Goal: Contribute content: Contribute content

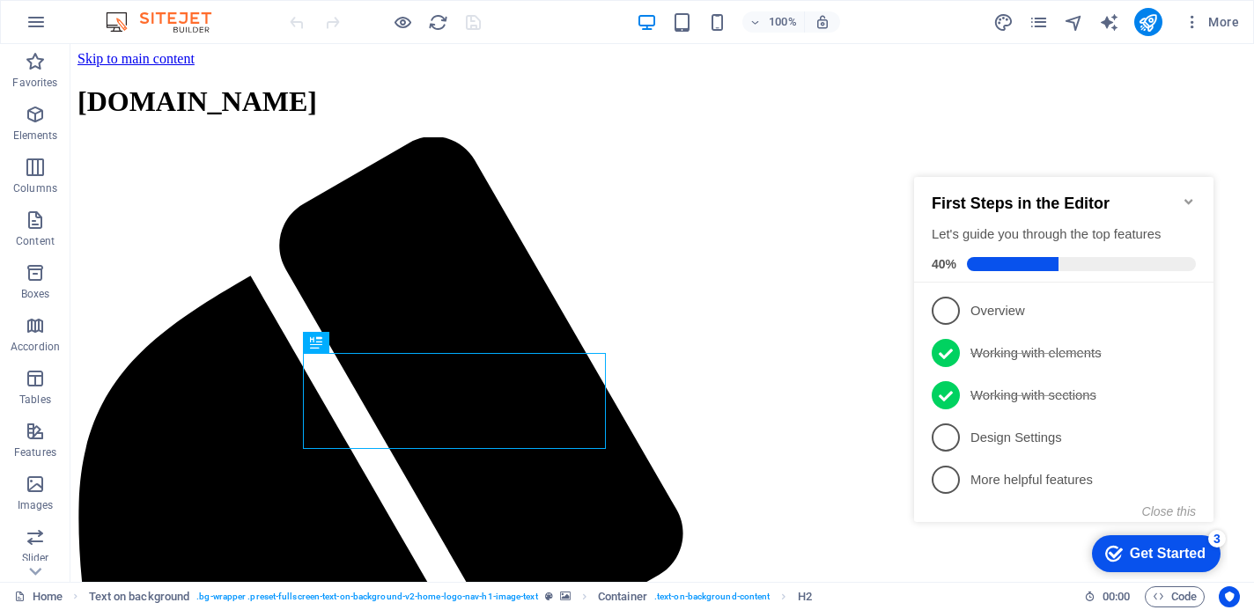
click at [1188, 195] on icon "Minimize checklist" at bounding box center [1188, 202] width 14 height 14
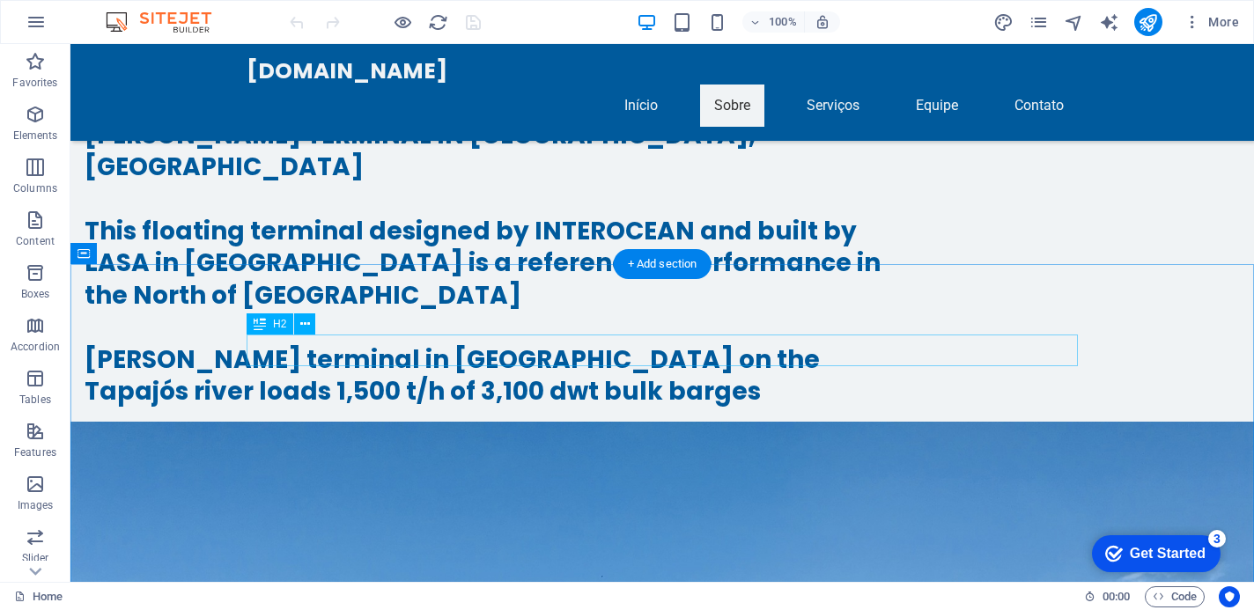
scroll to position [7675, 0]
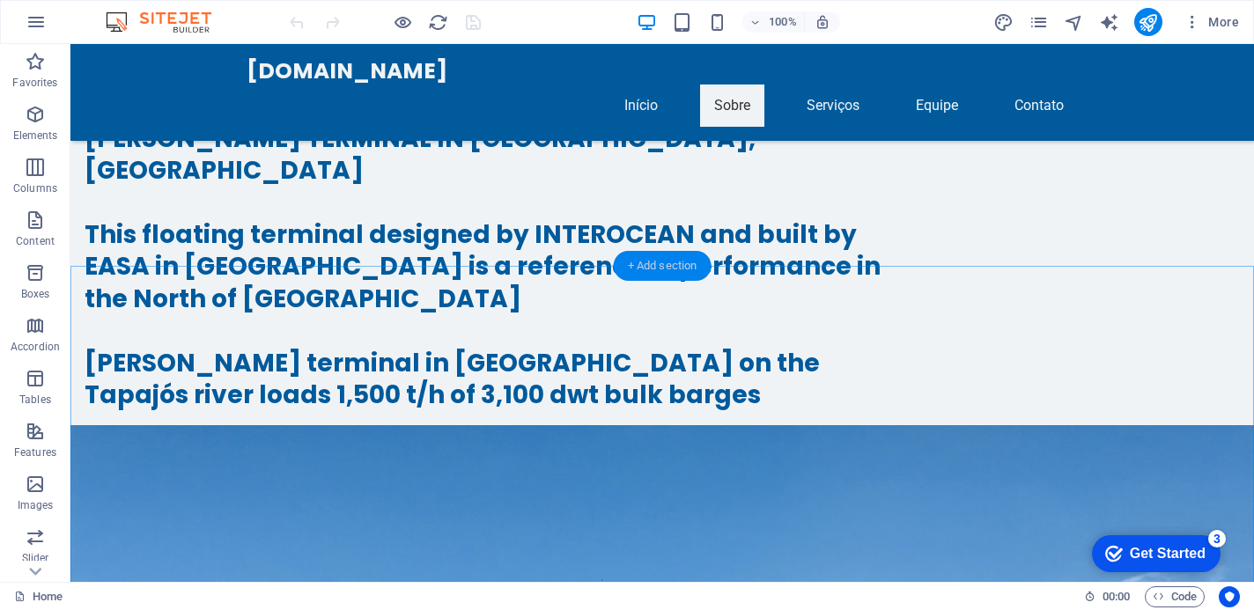
click at [672, 269] on div "+ Add section" at bounding box center [663, 266] width 98 height 30
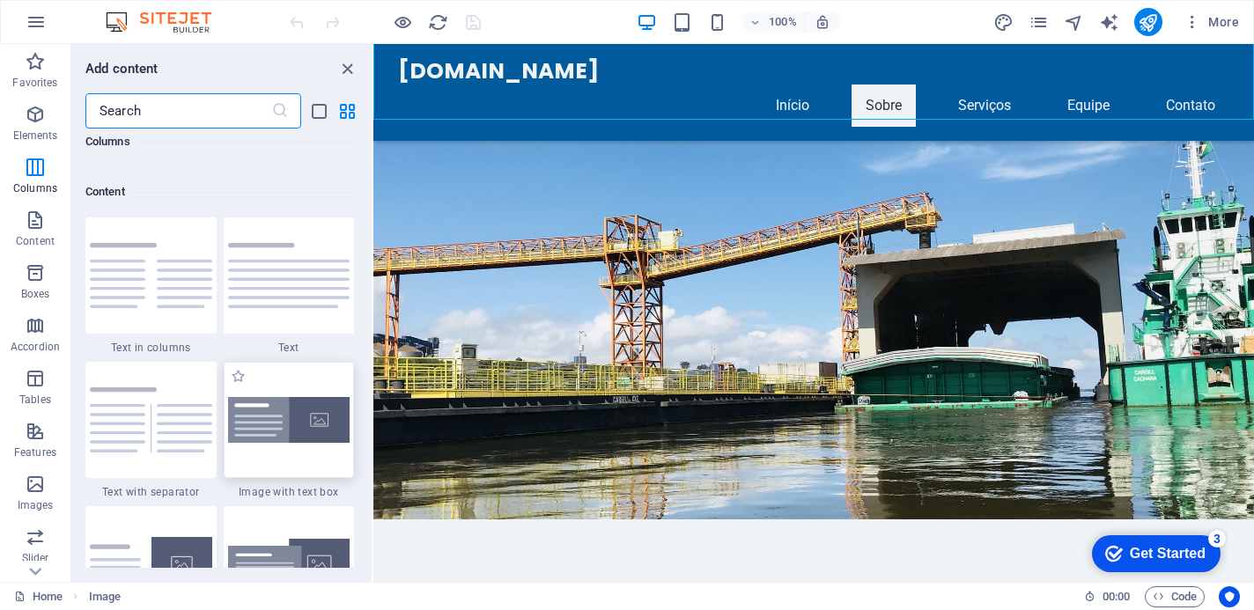
scroll to position [3043, 0]
click at [272, 411] on img at bounding box center [289, 418] width 122 height 47
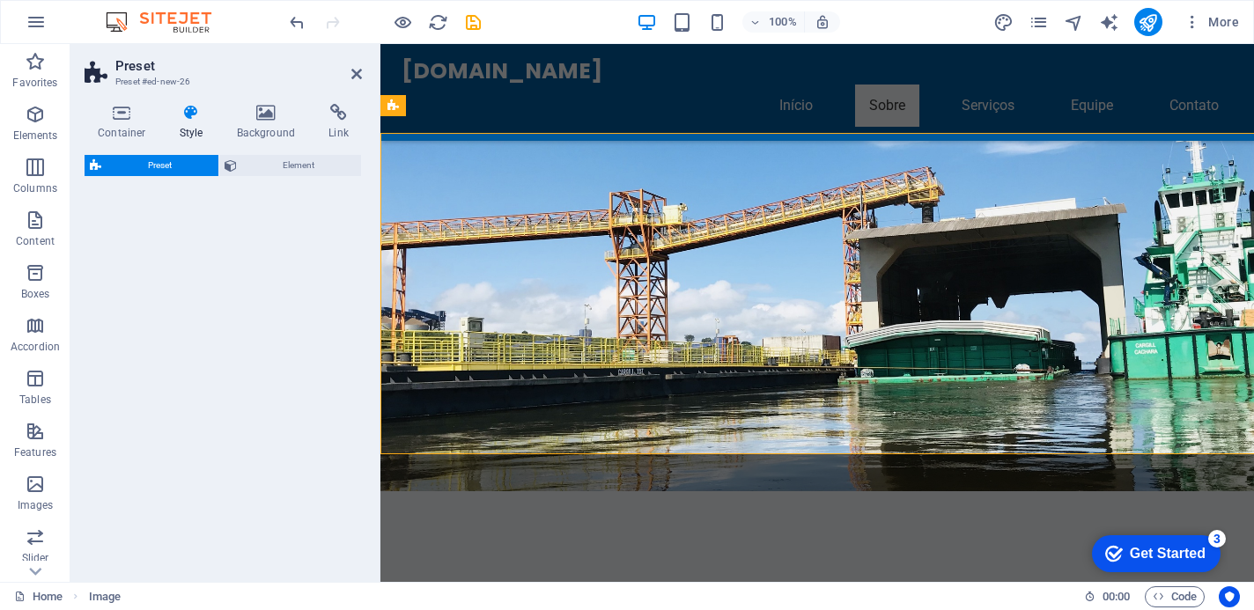
select select "rem"
select select "px"
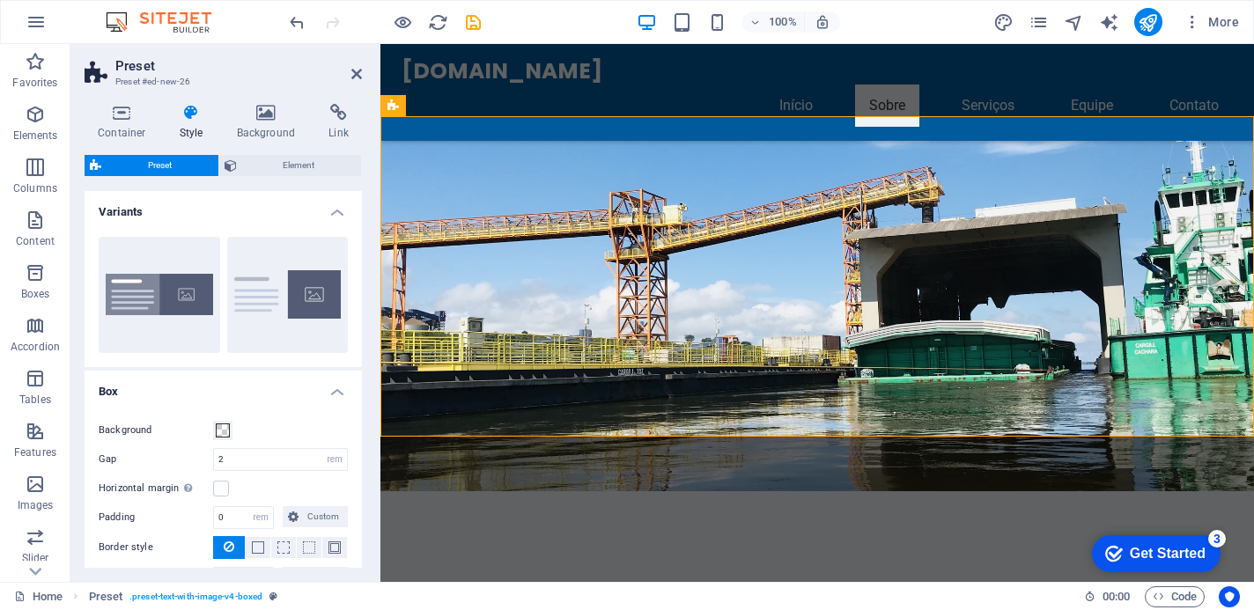
scroll to position [7070, 0]
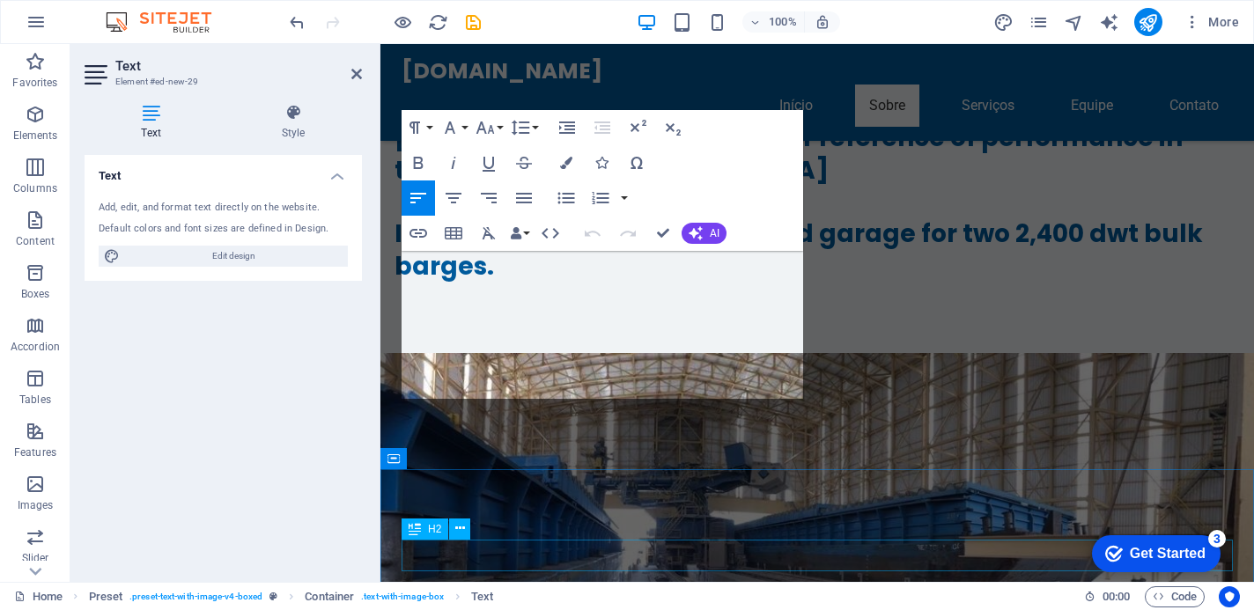
scroll to position [7070, 0]
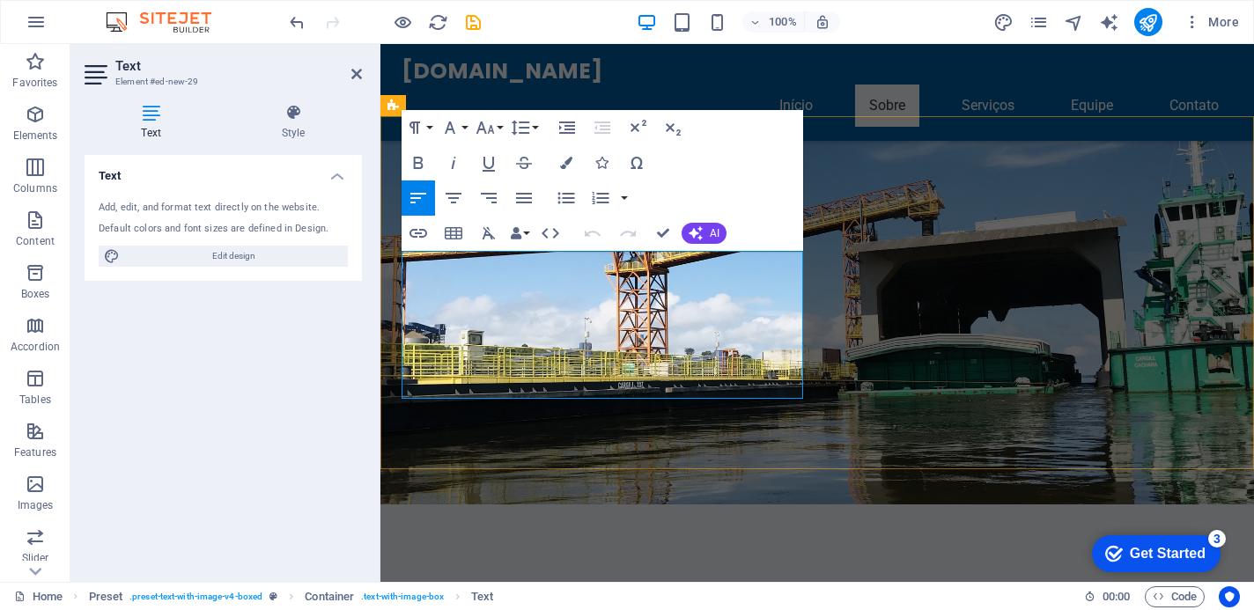
drag, startPoint x: 650, startPoint y: 388, endPoint x: 401, endPoint y: 266, distance: 277.6
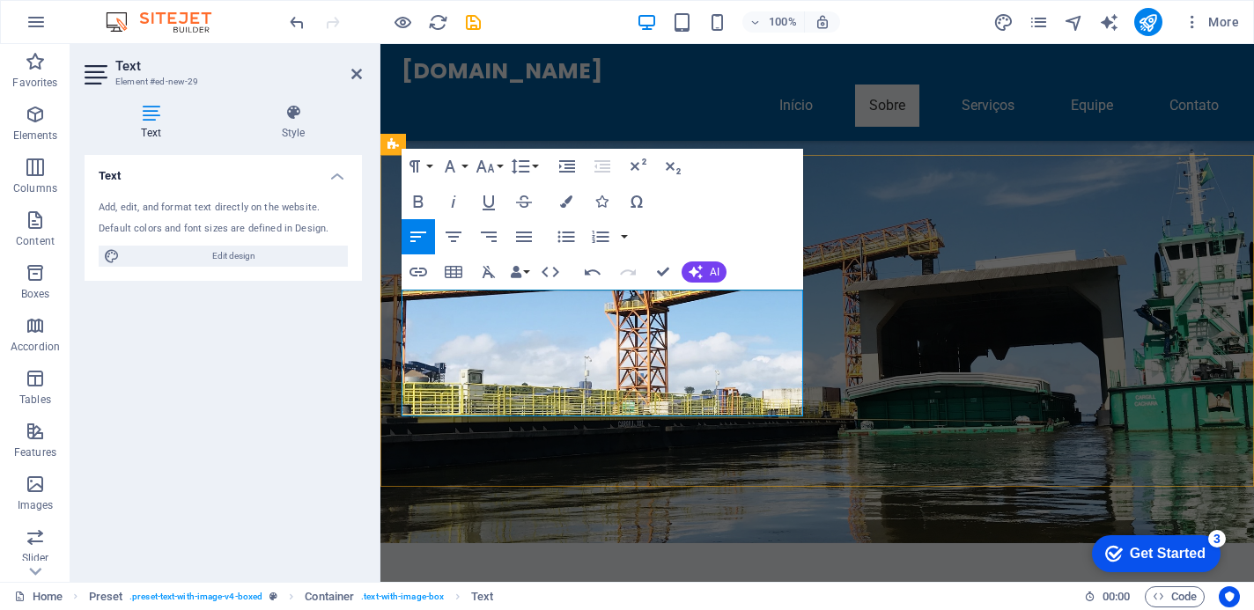
scroll to position [7036, 0]
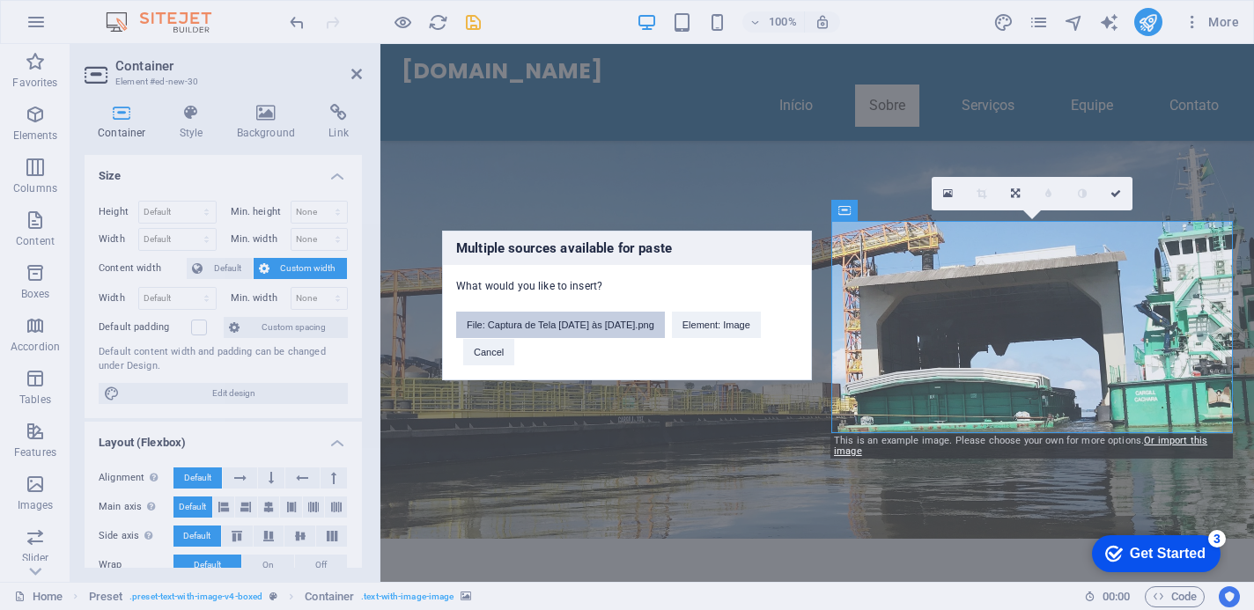
click at [529, 325] on button "File: Captura de Tela 2025-09-06 às 10.13.43.png" at bounding box center [560, 325] width 209 height 26
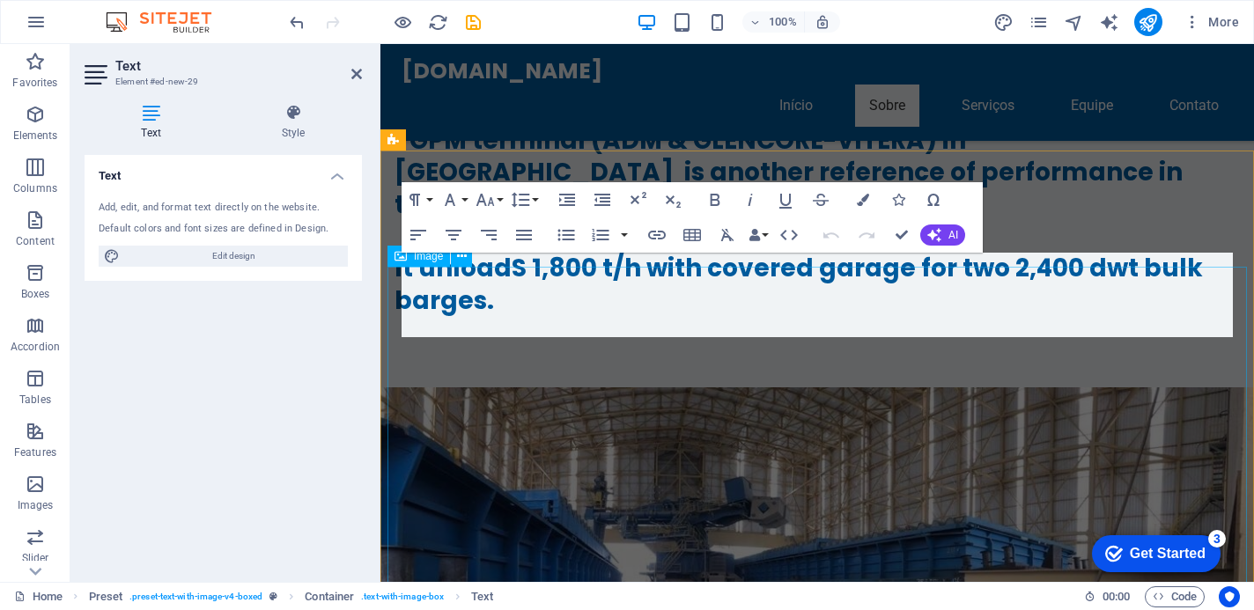
scroll to position [7036, 0]
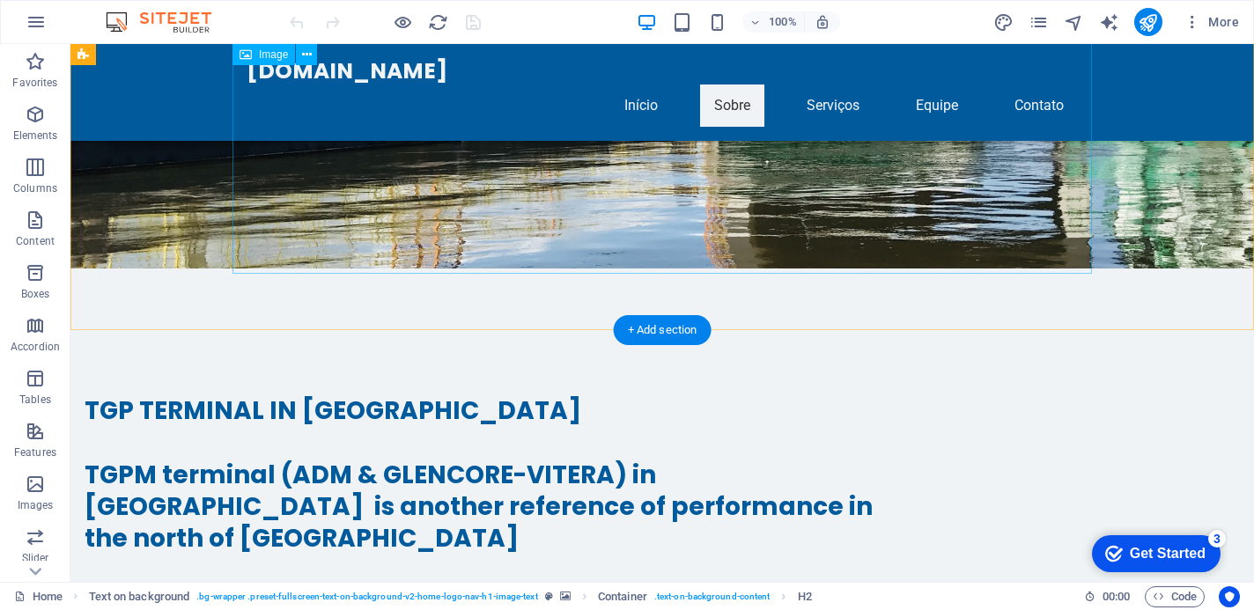
scroll to position [8471, 0]
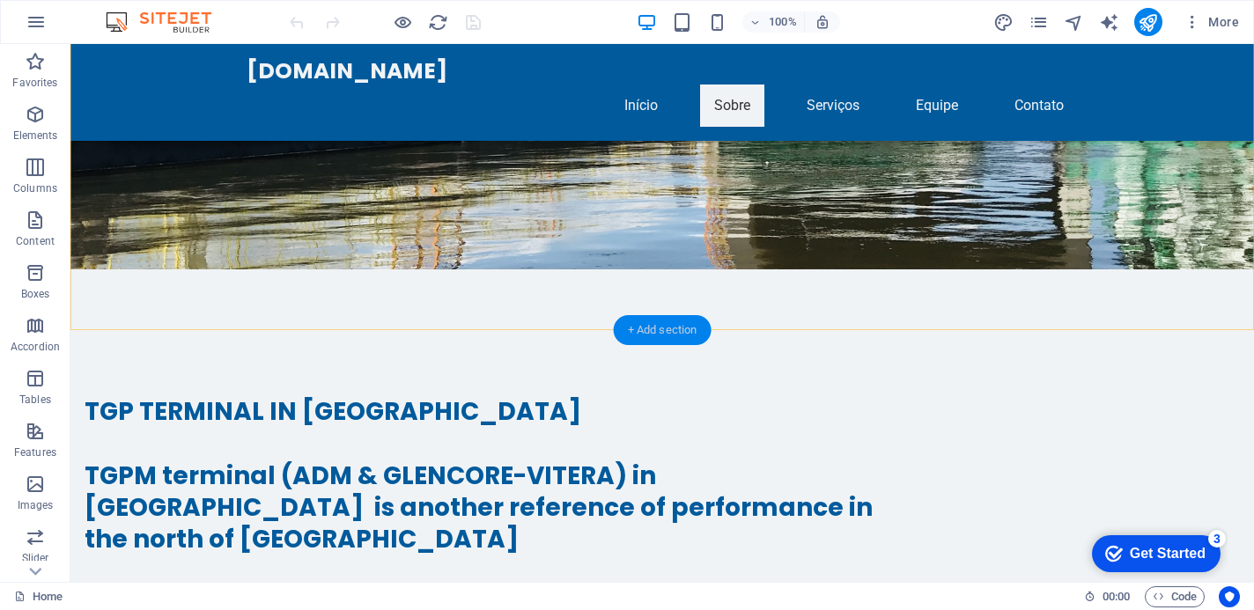
click at [681, 329] on div "+ Add section" at bounding box center [663, 330] width 98 height 30
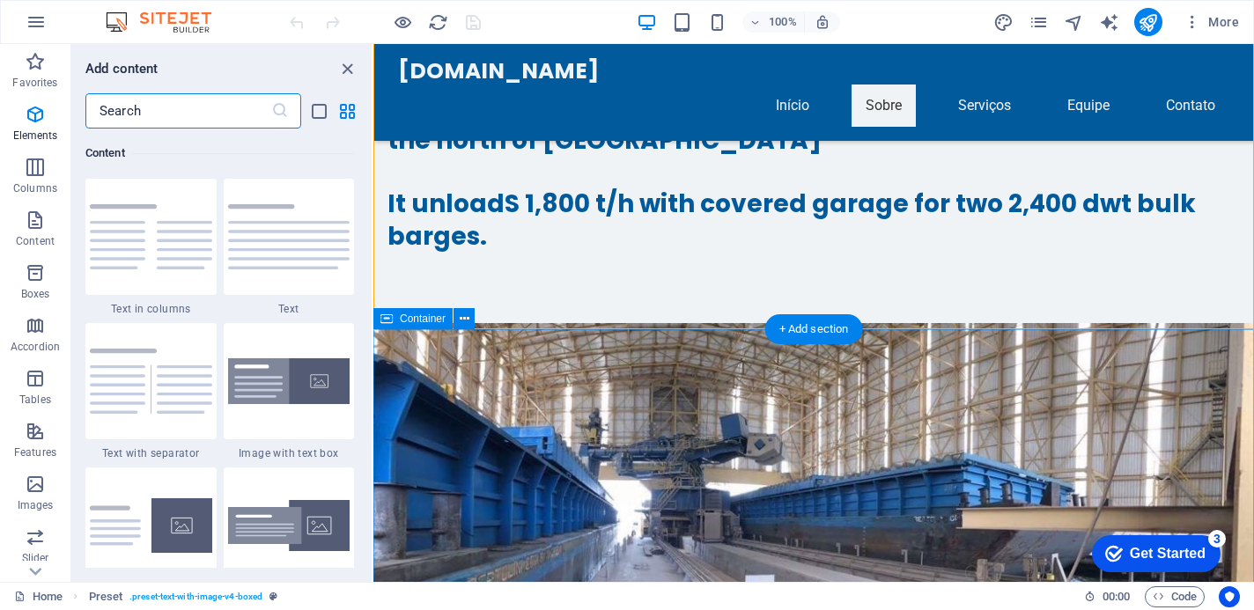
scroll to position [3080, 0]
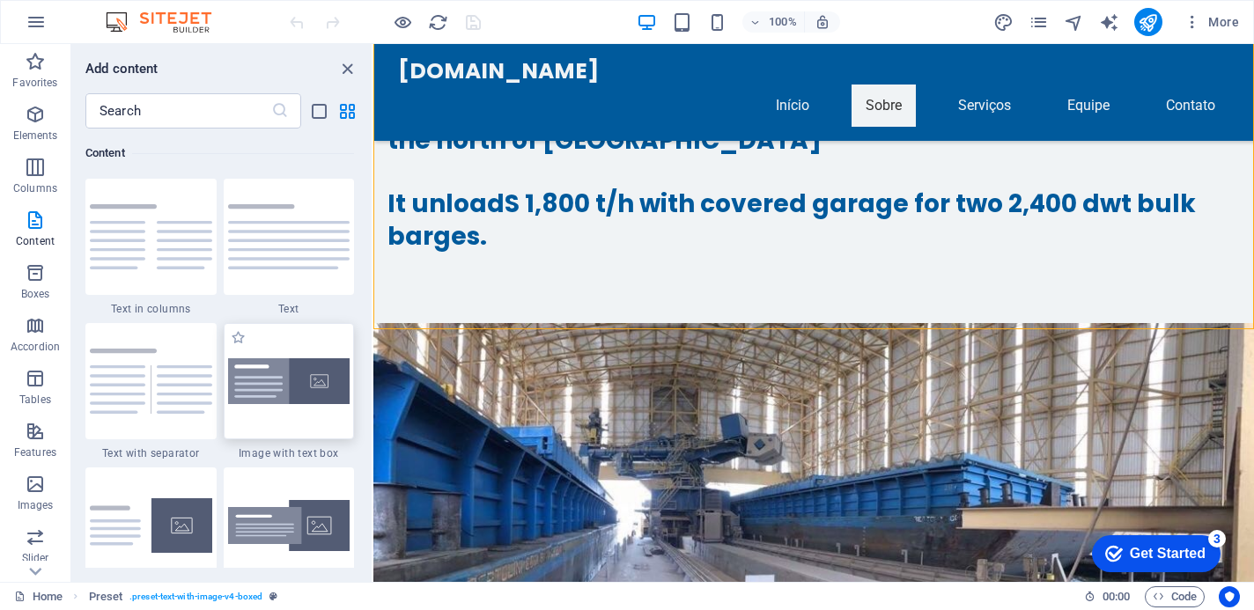
click at [261, 394] on img at bounding box center [289, 381] width 122 height 47
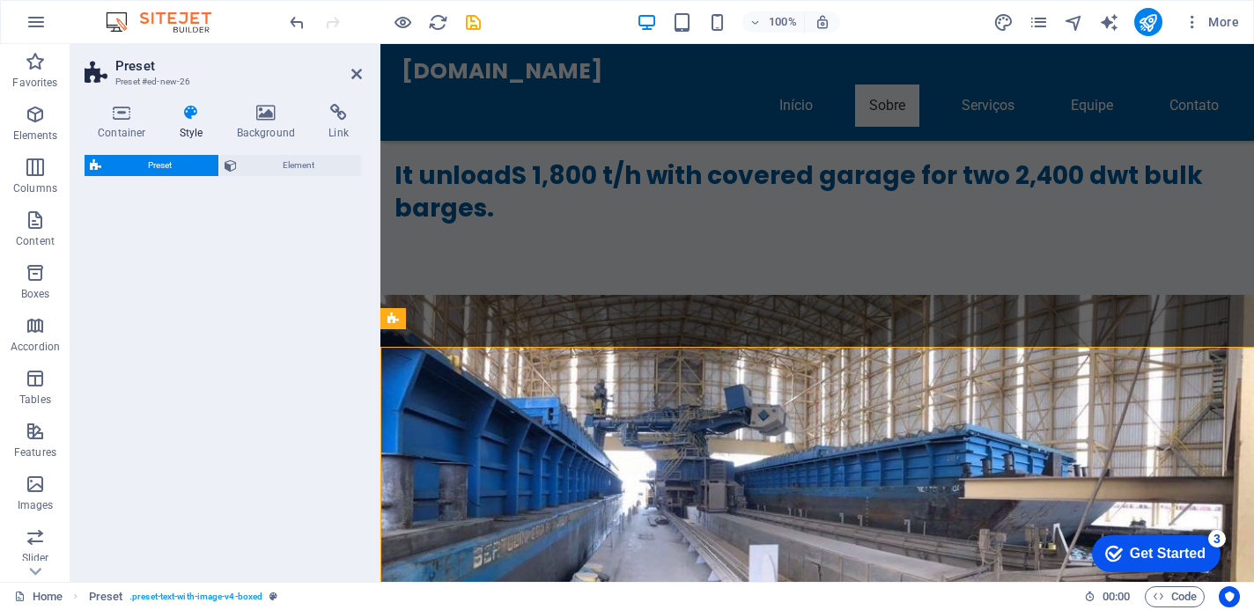
select select "rem"
select select "px"
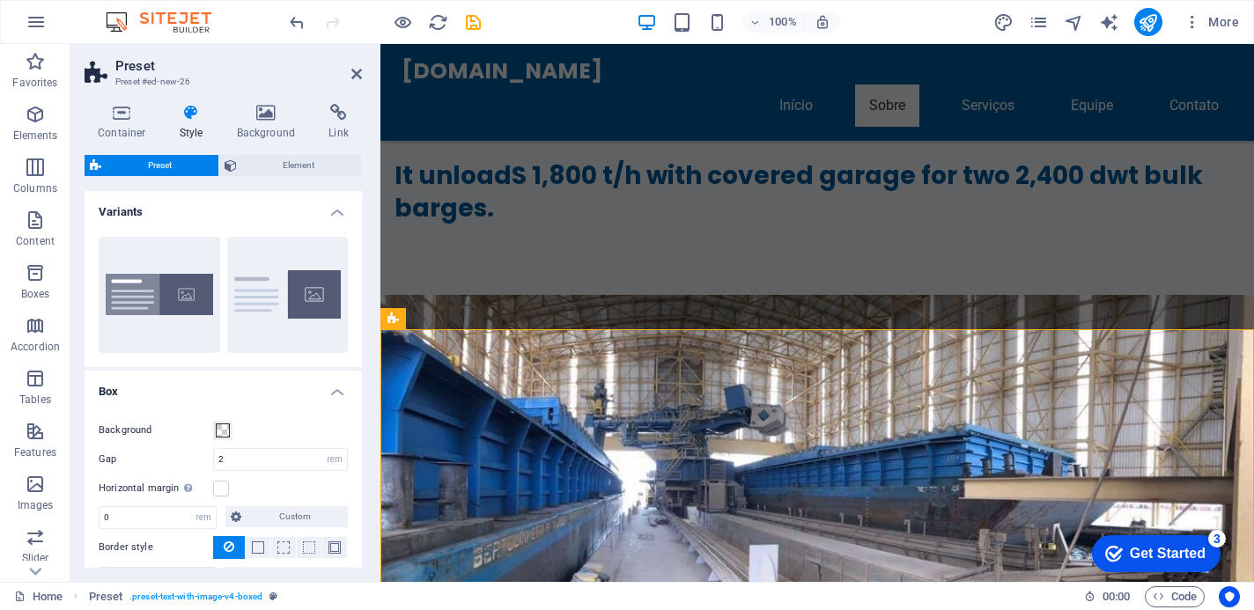
scroll to position [7716, 0]
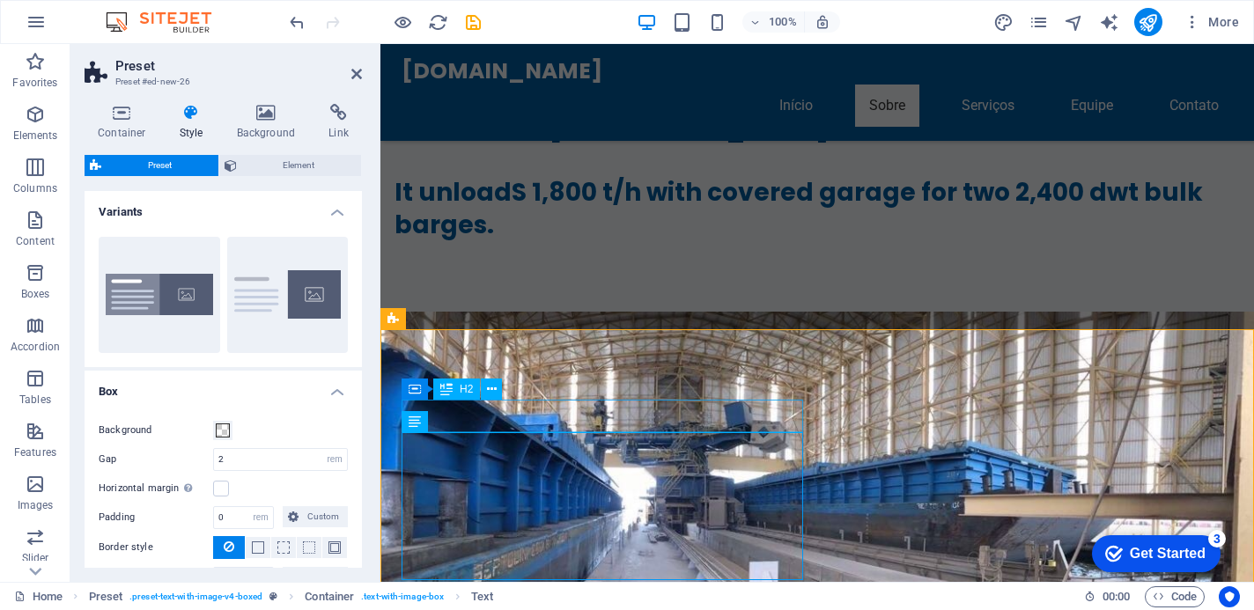
drag, startPoint x: 563, startPoint y: 422, endPoint x: 873, endPoint y: 423, distance: 310.8
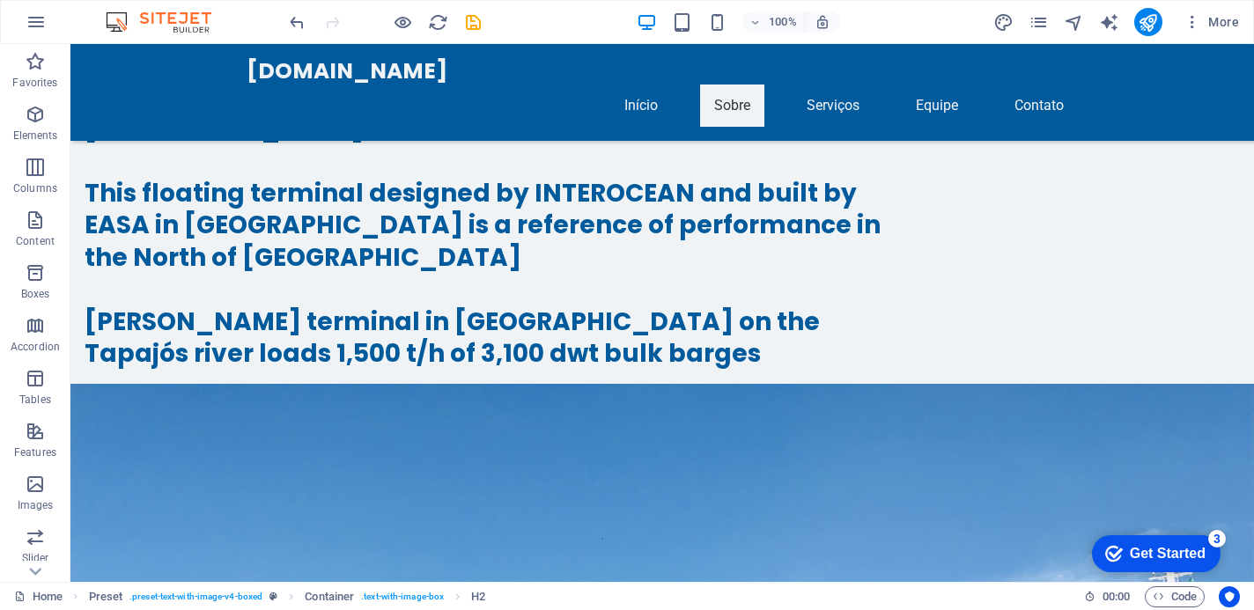
scroll to position [8471, 0]
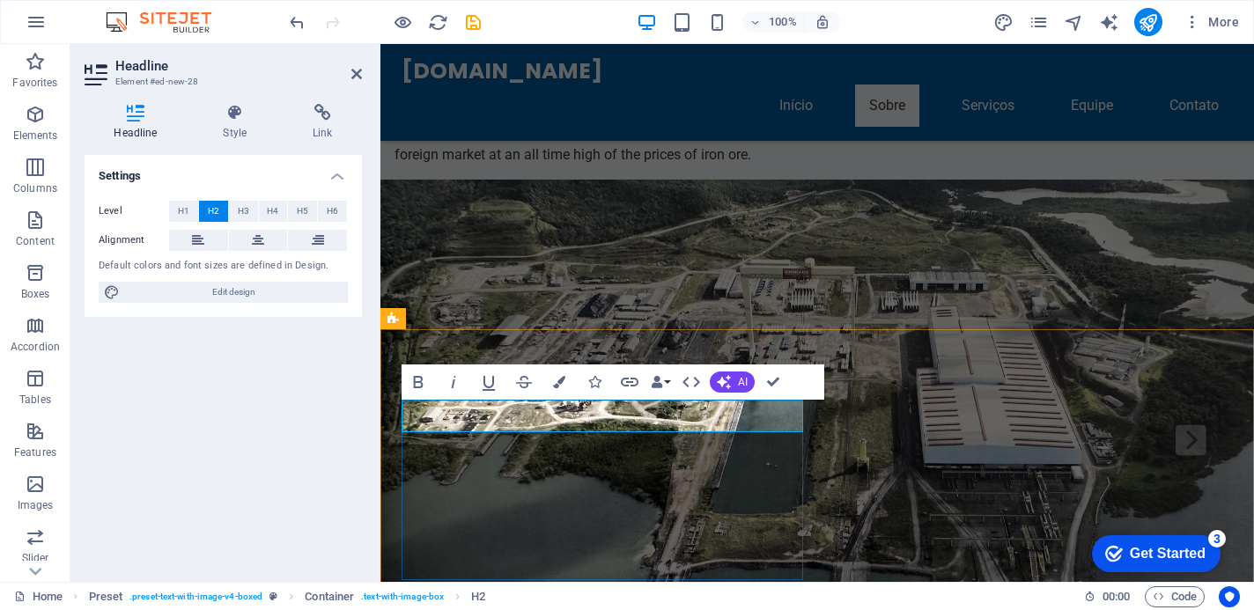
scroll to position [7716, 0]
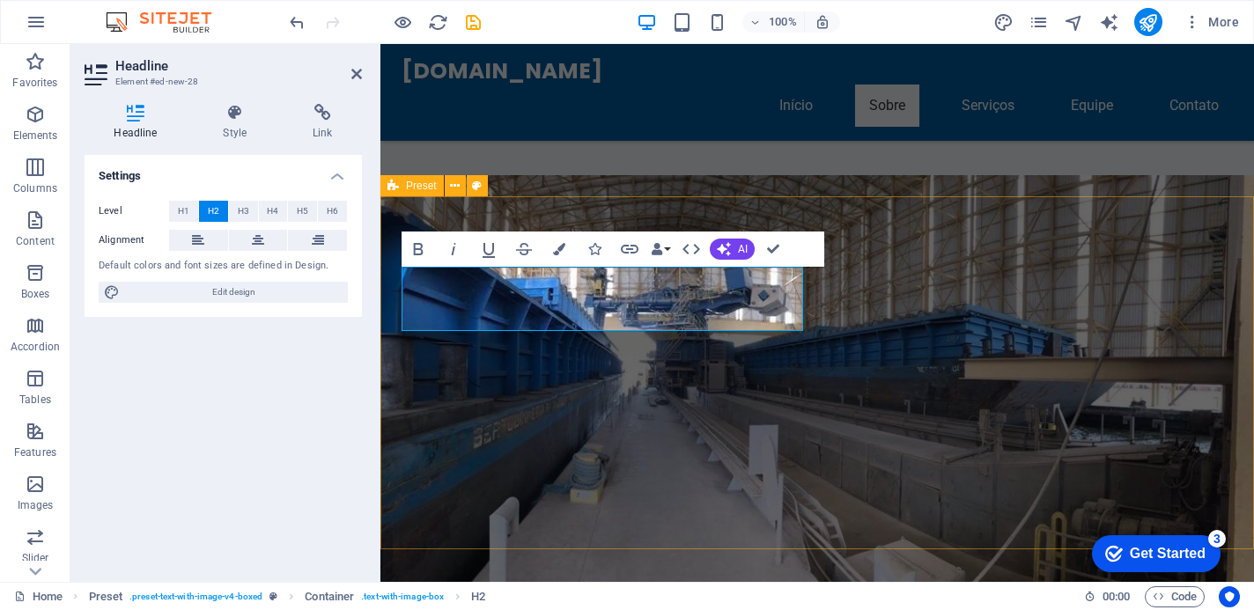
scroll to position [7860, 0]
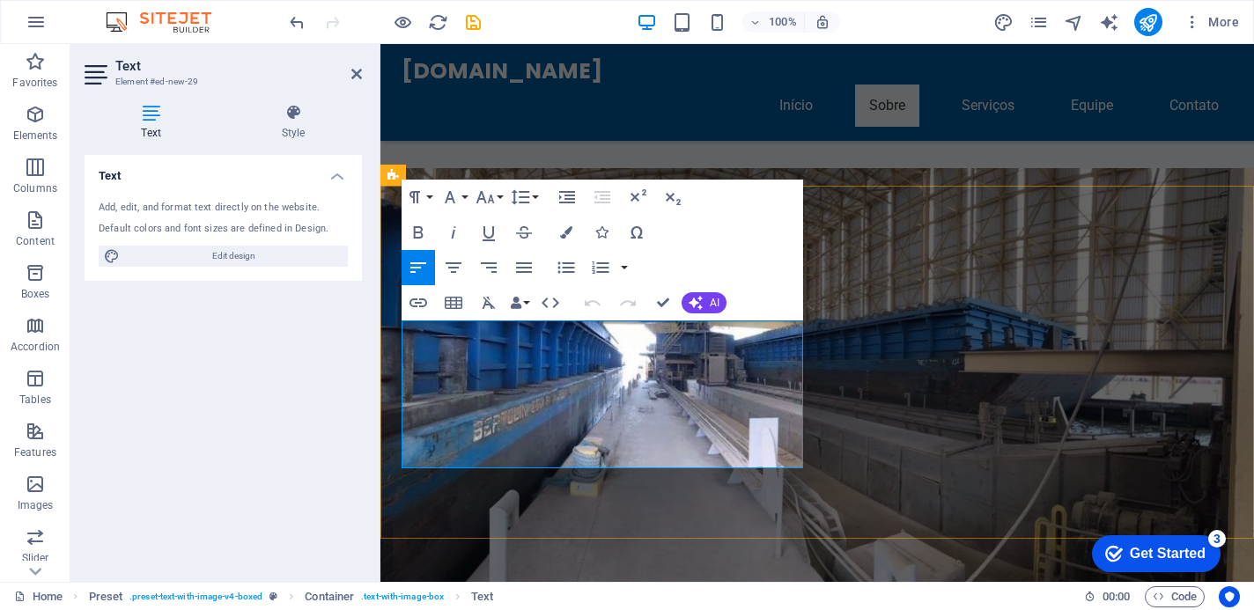
drag, startPoint x: 639, startPoint y: 461, endPoint x: 474, endPoint y: 368, distance: 190.0
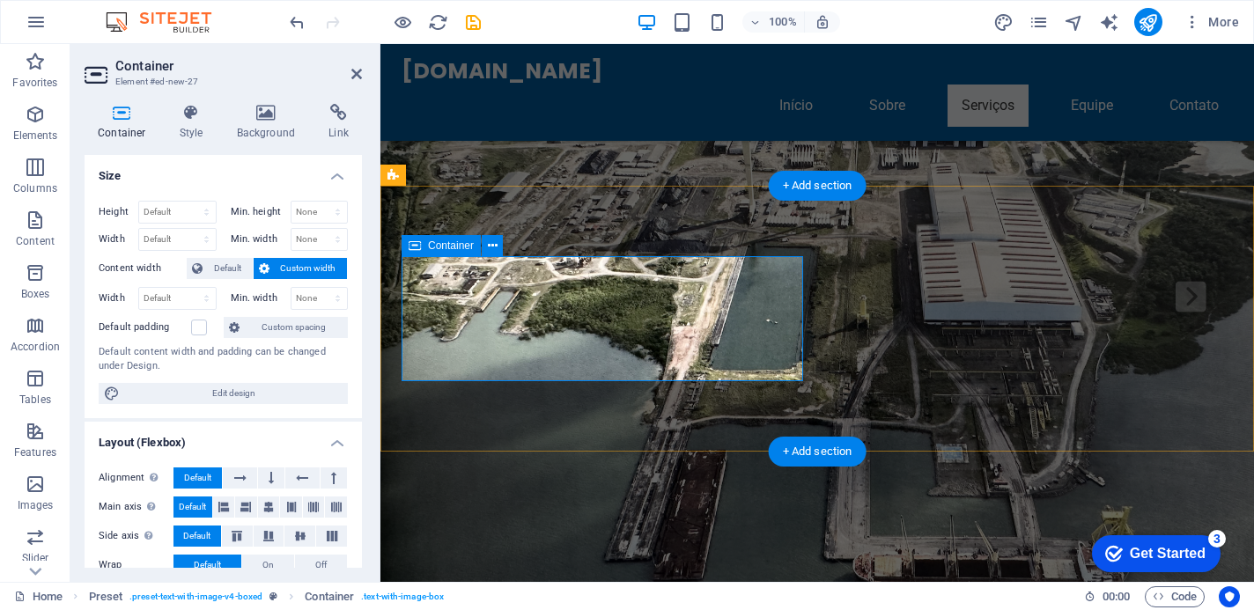
scroll to position [7860, 0]
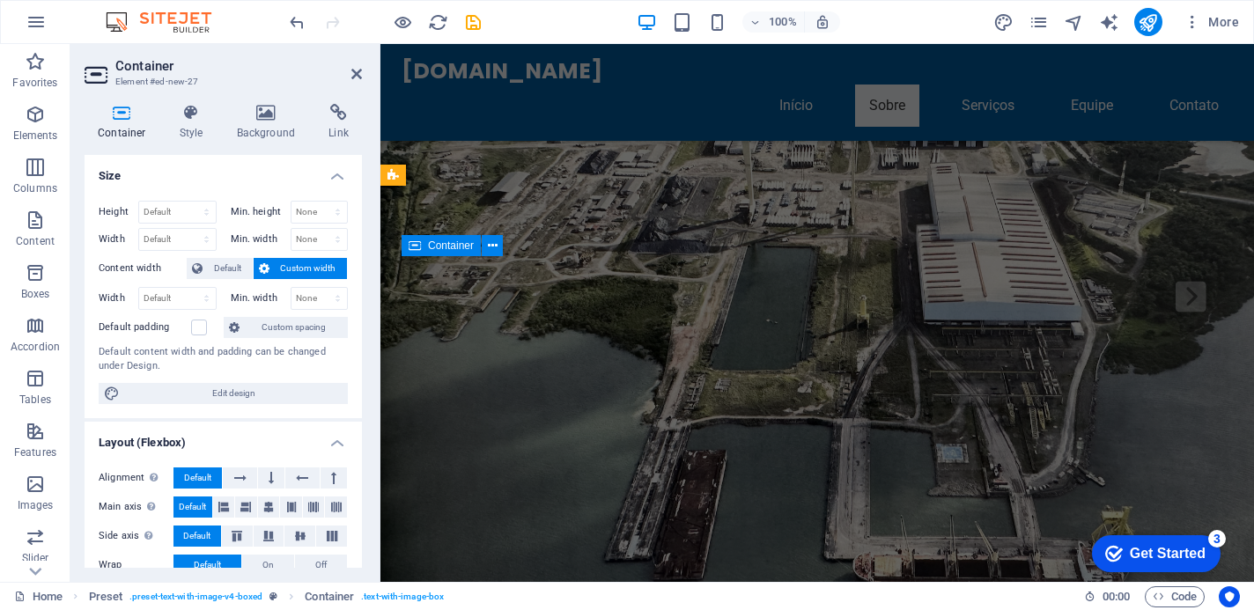
scroll to position [7860, 0]
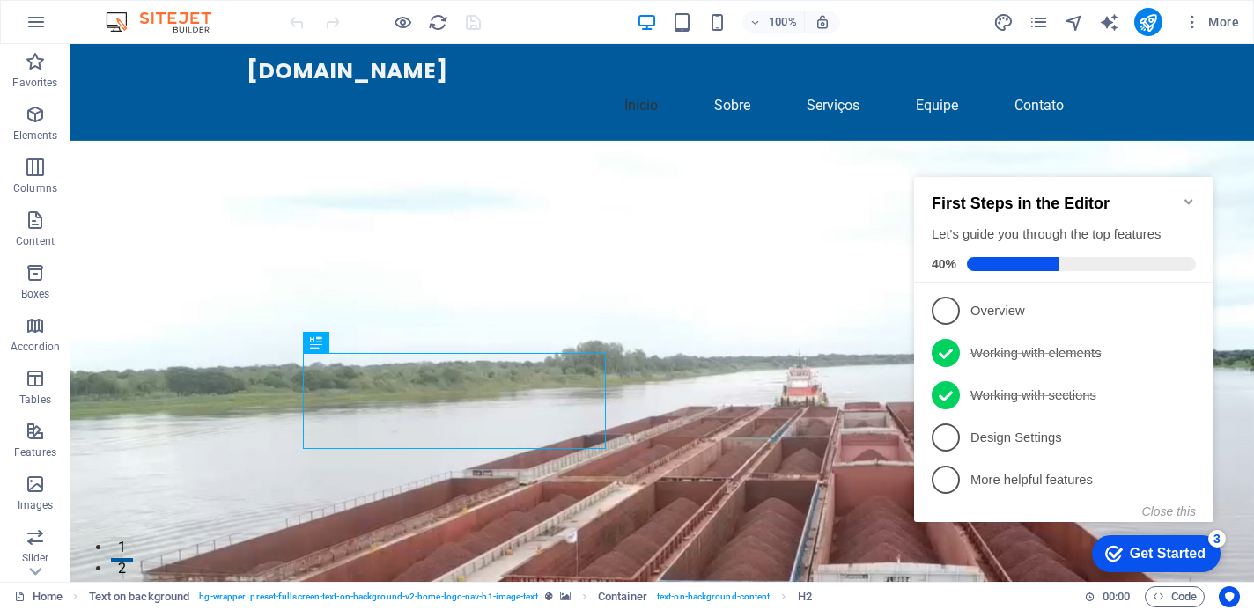
click at [1188, 195] on icon "Minimize checklist" at bounding box center [1188, 202] width 14 height 14
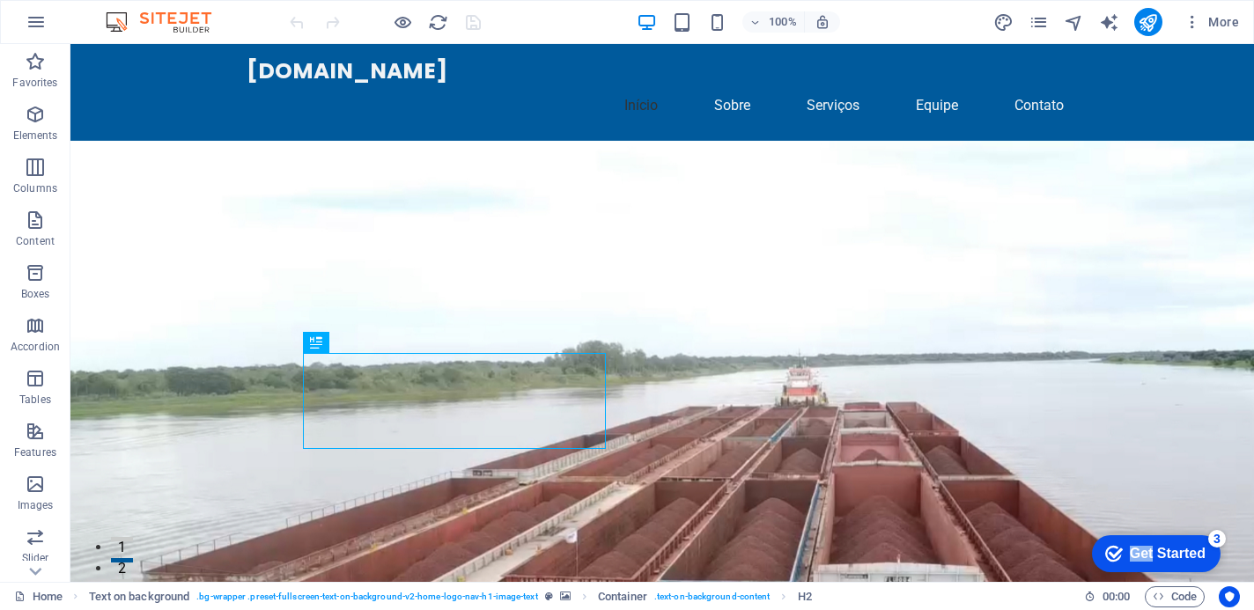
click at [1227, 566] on div "checkmark Get Started 3 First Steps in the Editor Let's guide you through the t…" at bounding box center [1153, 552] width 150 height 53
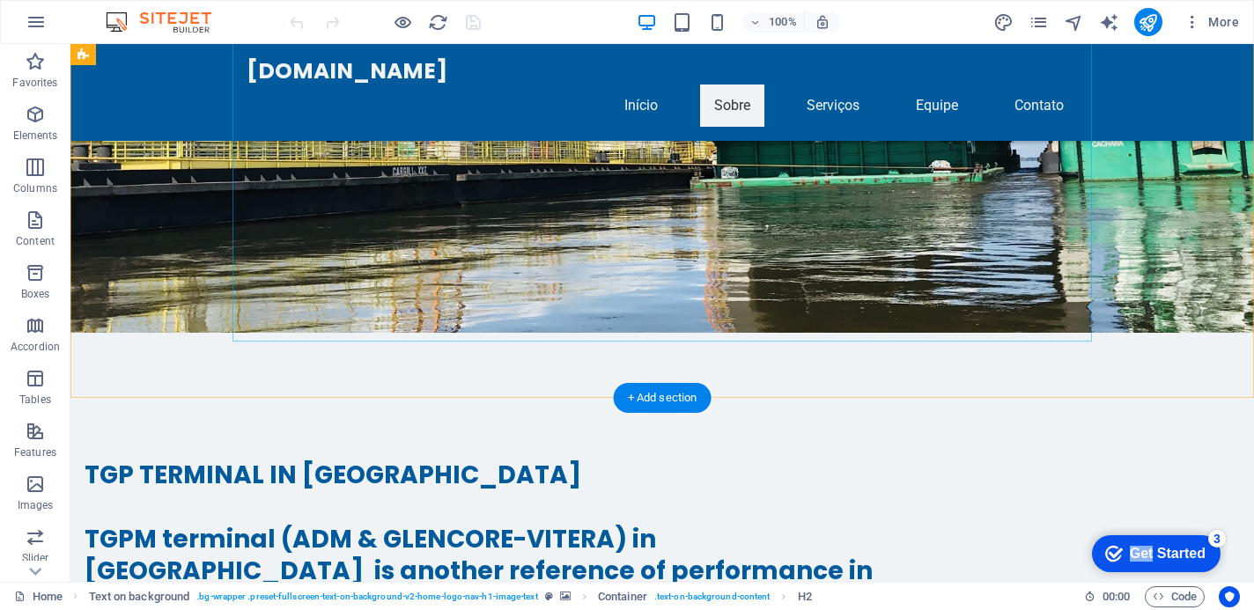
scroll to position [8414, 0]
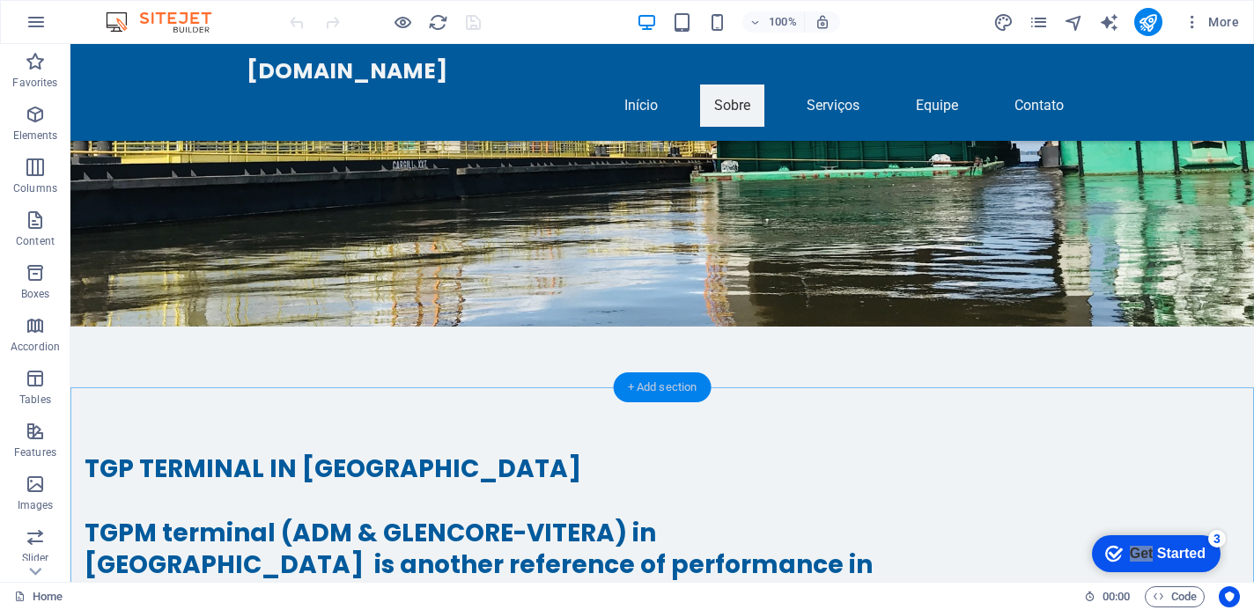
click at [661, 383] on div "+ Add section" at bounding box center [663, 387] width 98 height 30
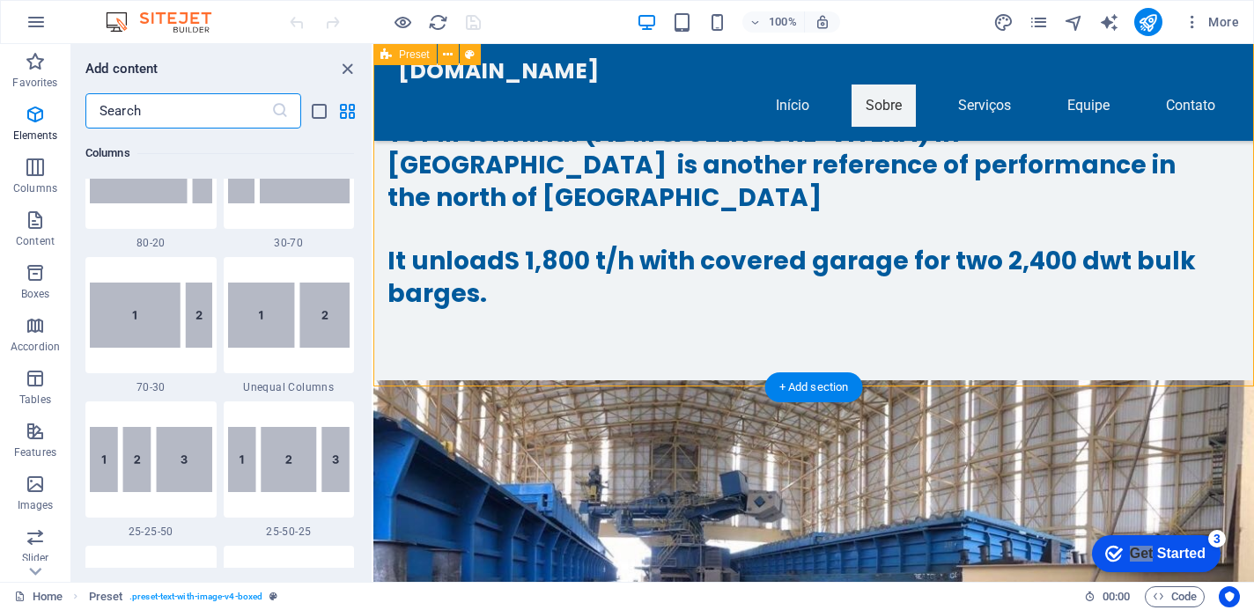
scroll to position [3080, 0]
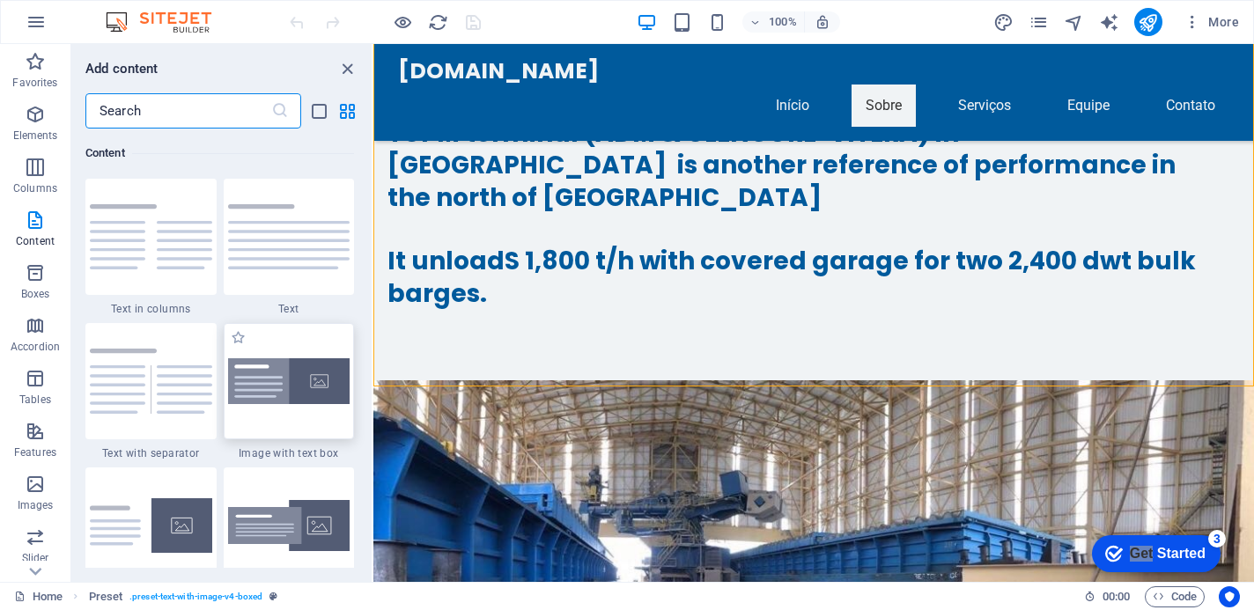
click at [267, 400] on img at bounding box center [289, 381] width 122 height 47
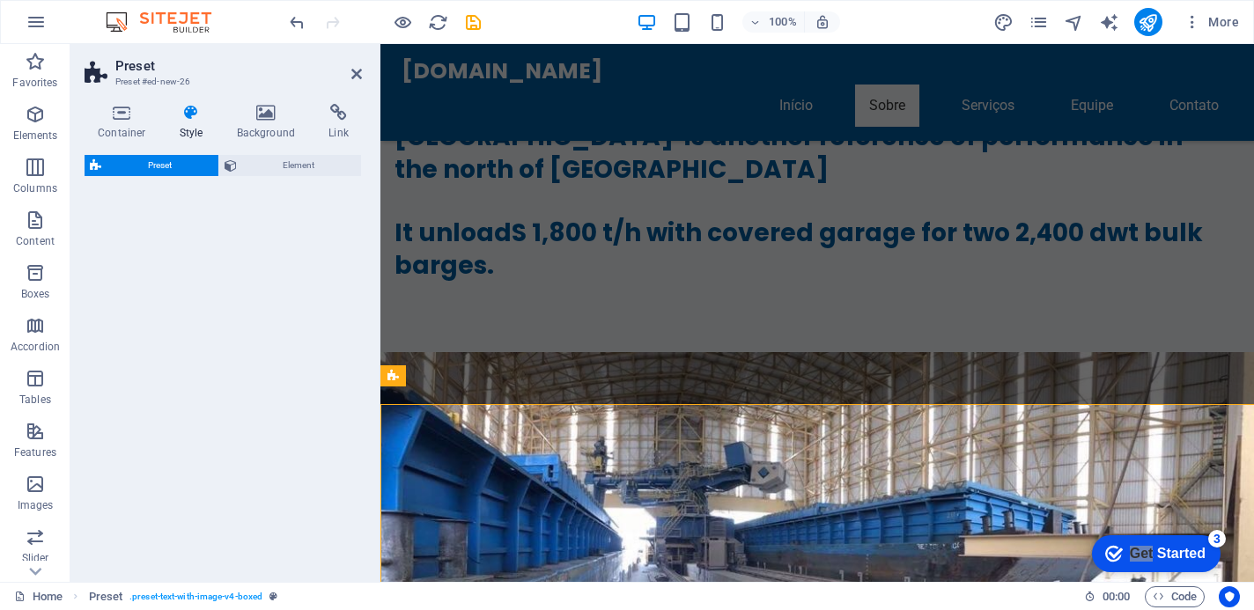
select select "rem"
select select "px"
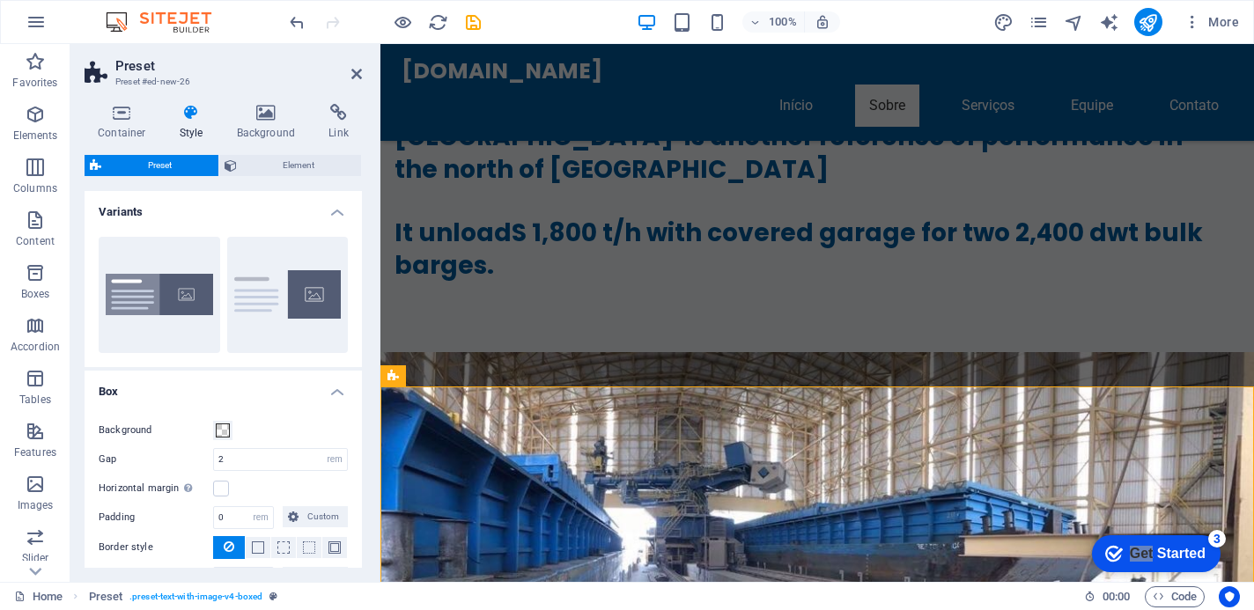
scroll to position [7659, 0]
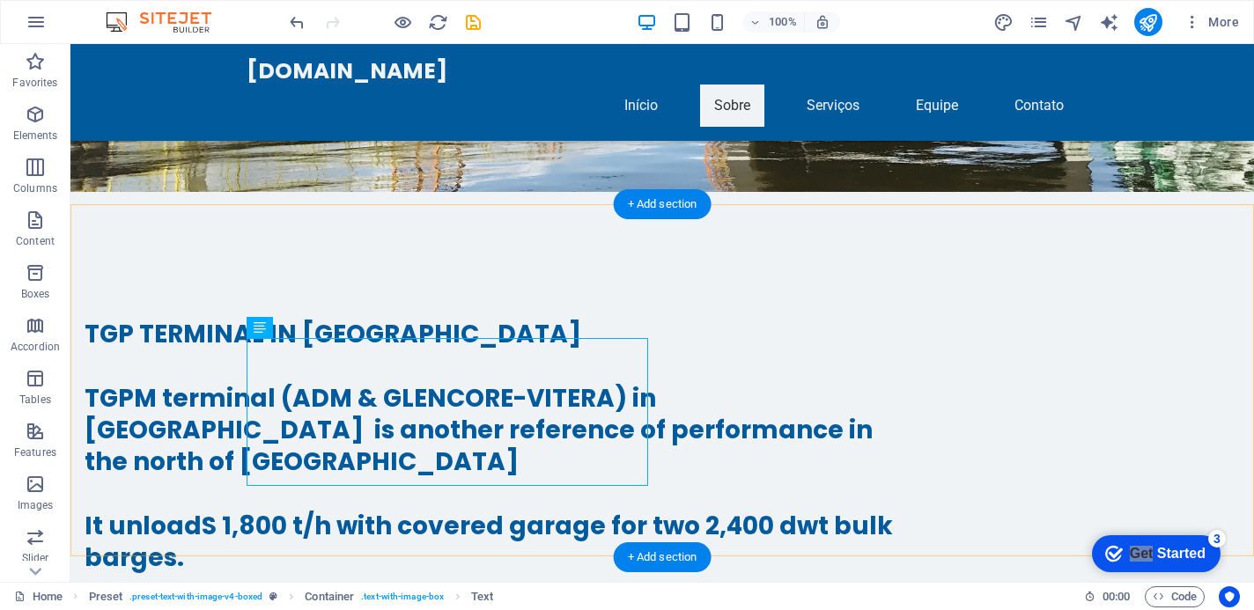
scroll to position [8635, 0]
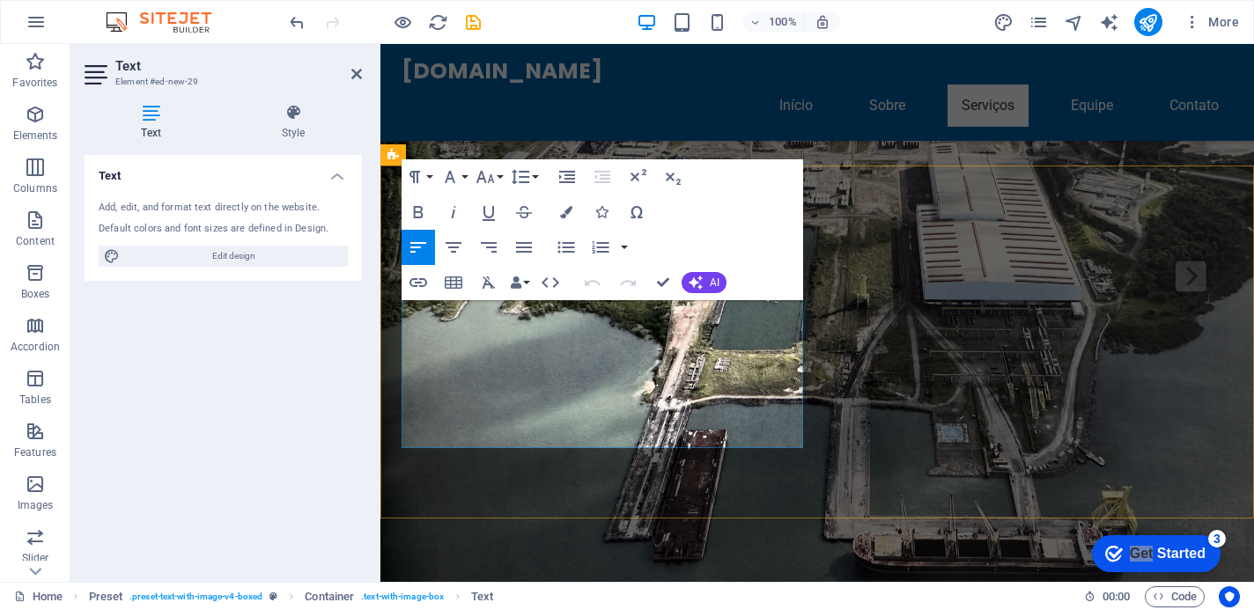
scroll to position [7880, 0]
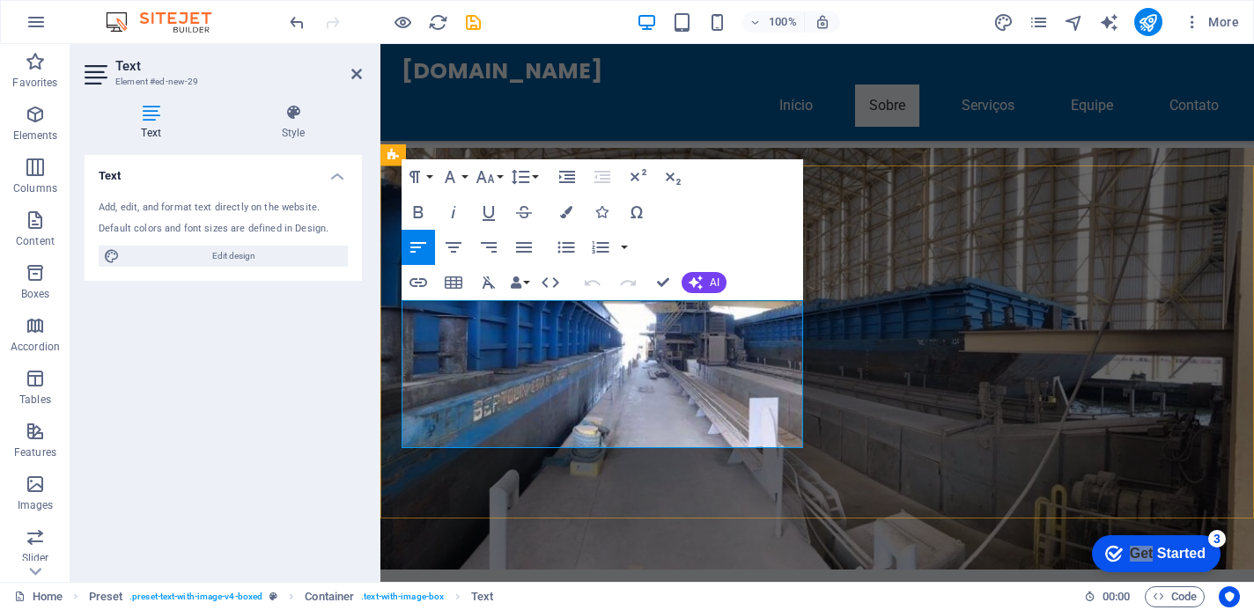
drag, startPoint x: 637, startPoint y: 439, endPoint x: 390, endPoint y: 298, distance: 284.7
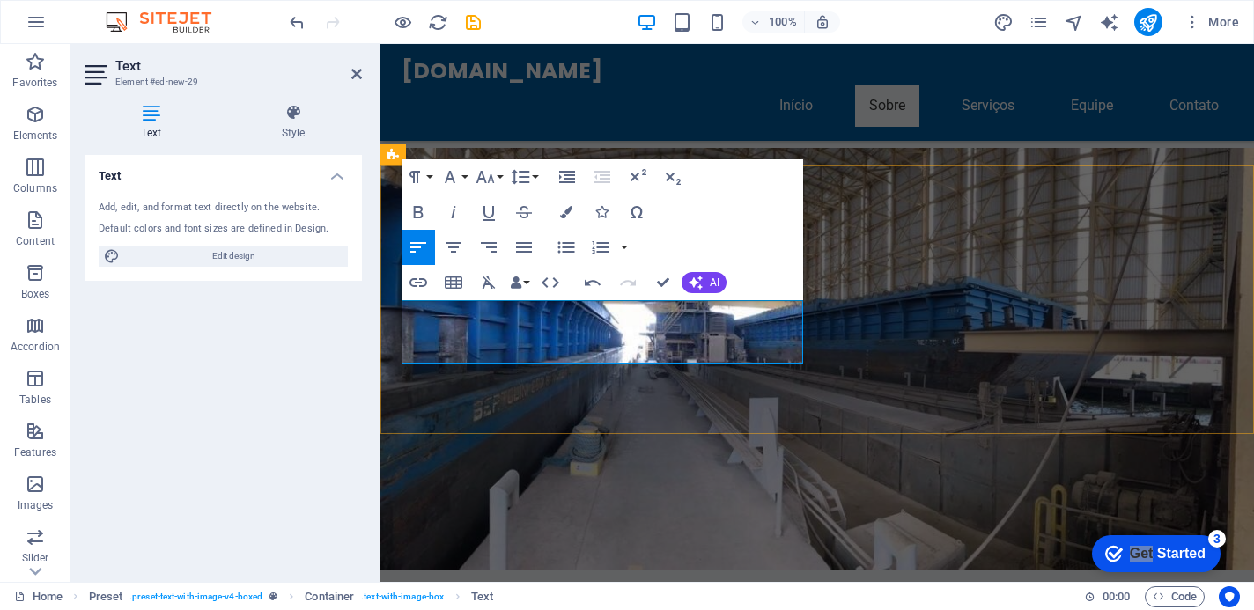
drag, startPoint x: 664, startPoint y: 333, endPoint x: 696, endPoint y: 354, distance: 38.8
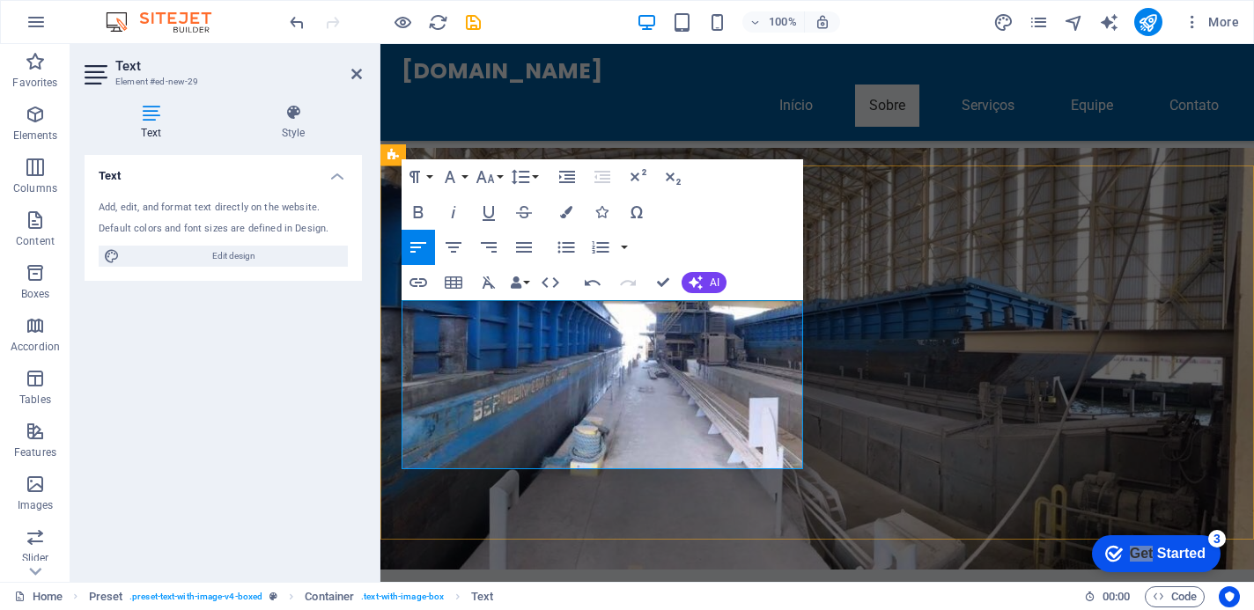
scroll to position [5514, 3]
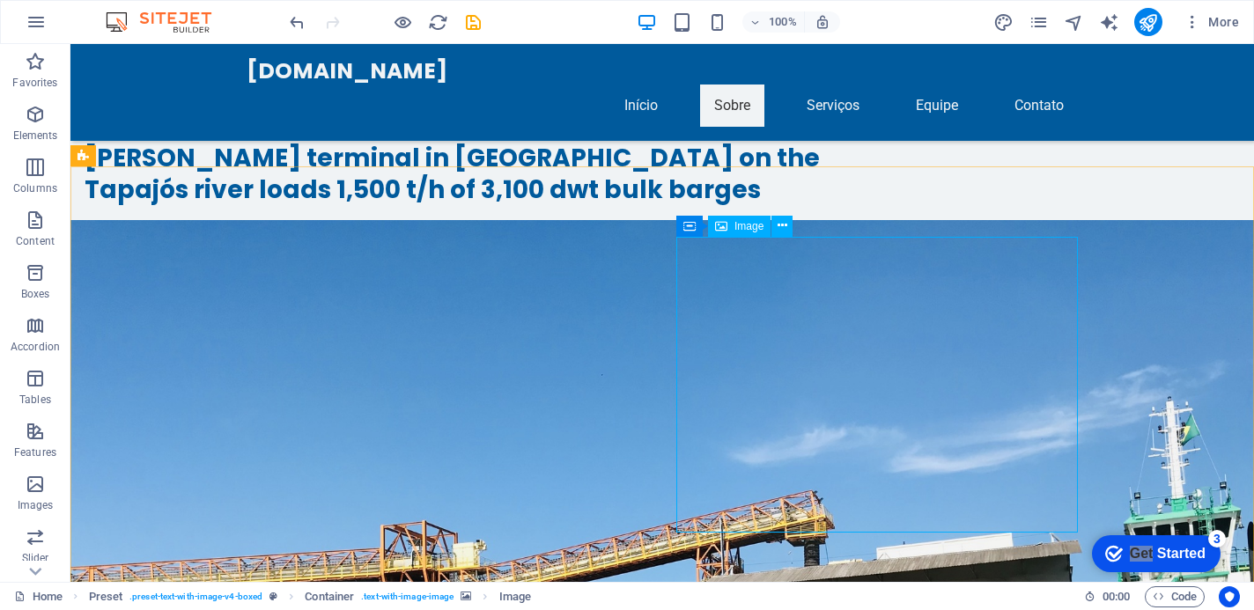
scroll to position [8635, 0]
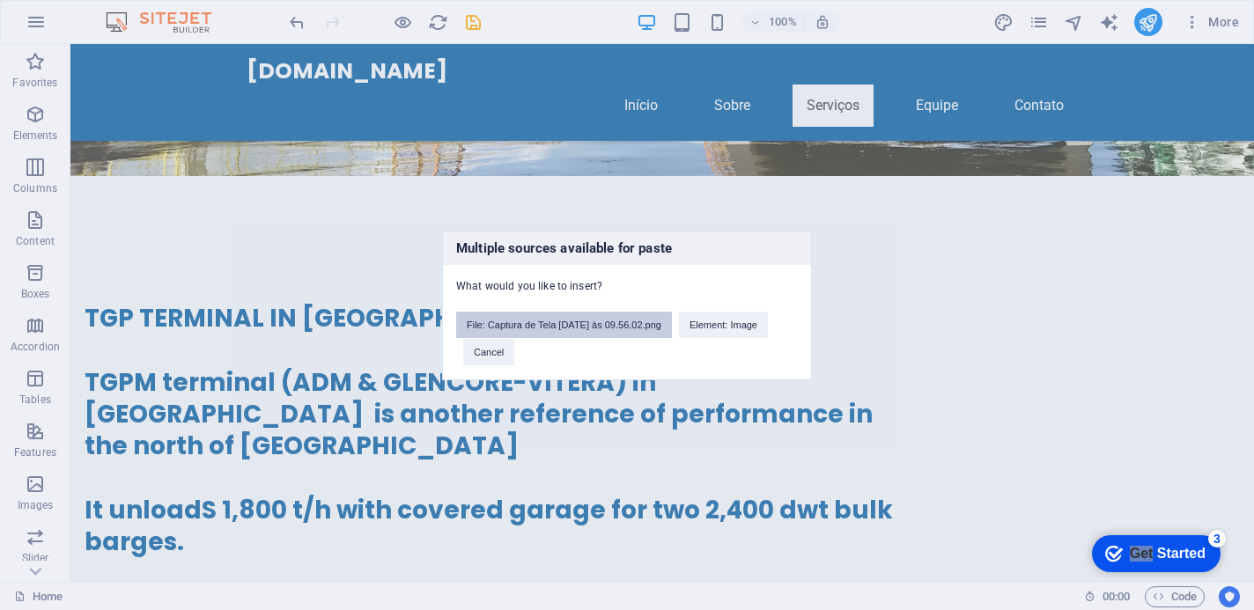
click at [607, 329] on button "File: Captura de Tela [DATE] às 09.56.02.png" at bounding box center [564, 325] width 216 height 26
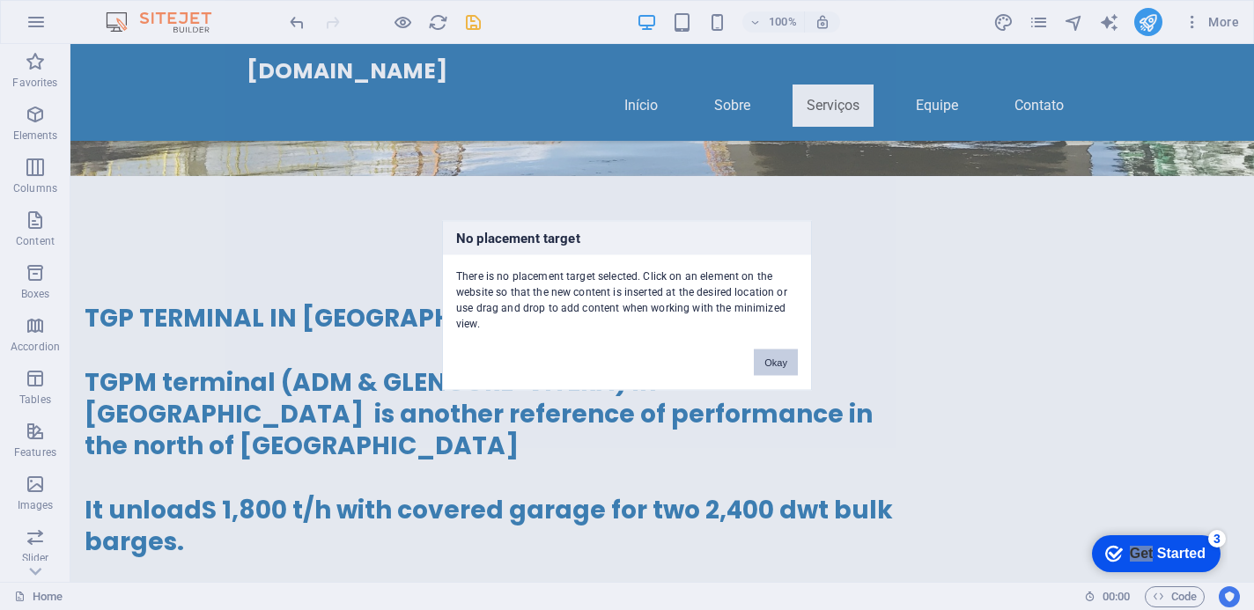
click at [786, 364] on button "Okay" at bounding box center [776, 362] width 44 height 26
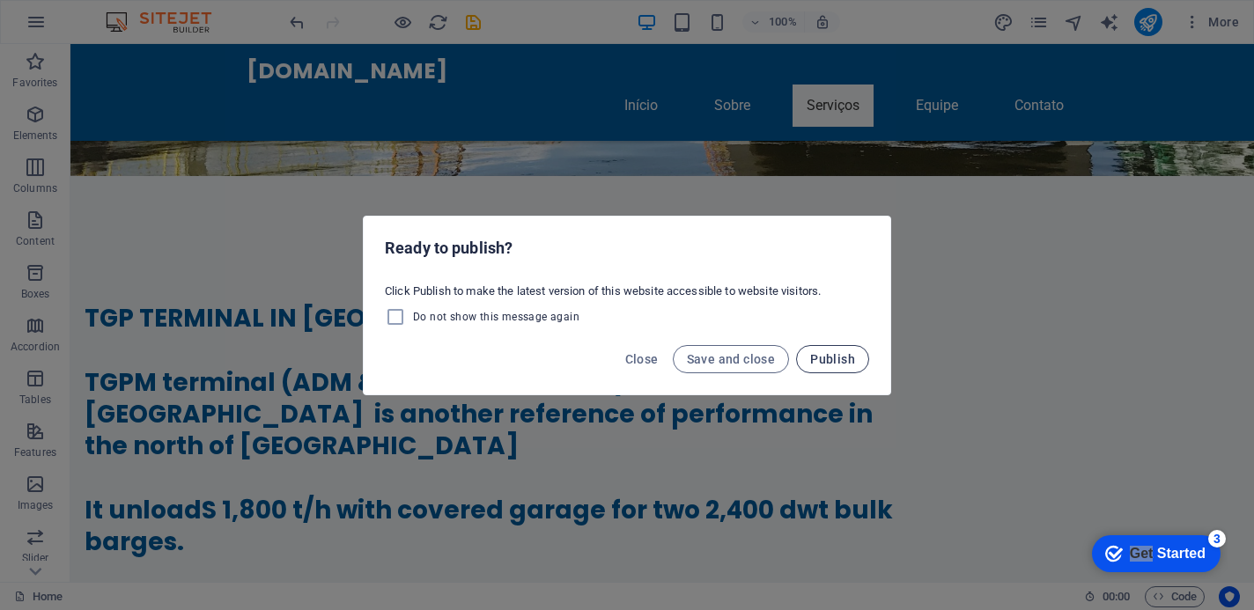
click at [850, 364] on span "Publish" at bounding box center [832, 359] width 45 height 14
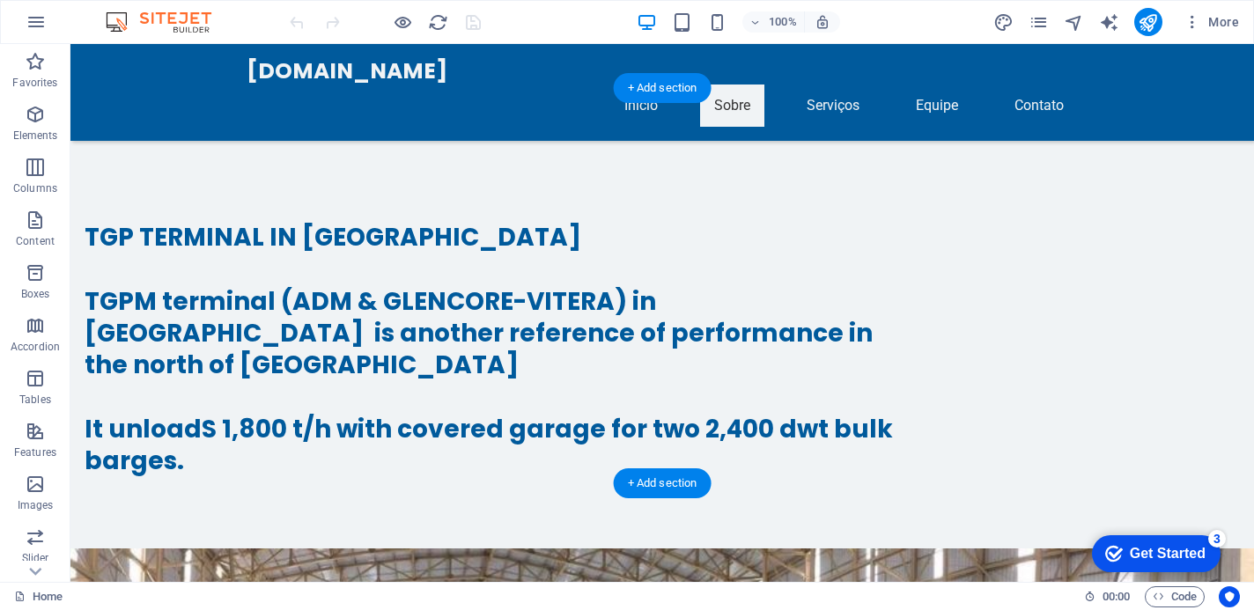
scroll to position [8728, 0]
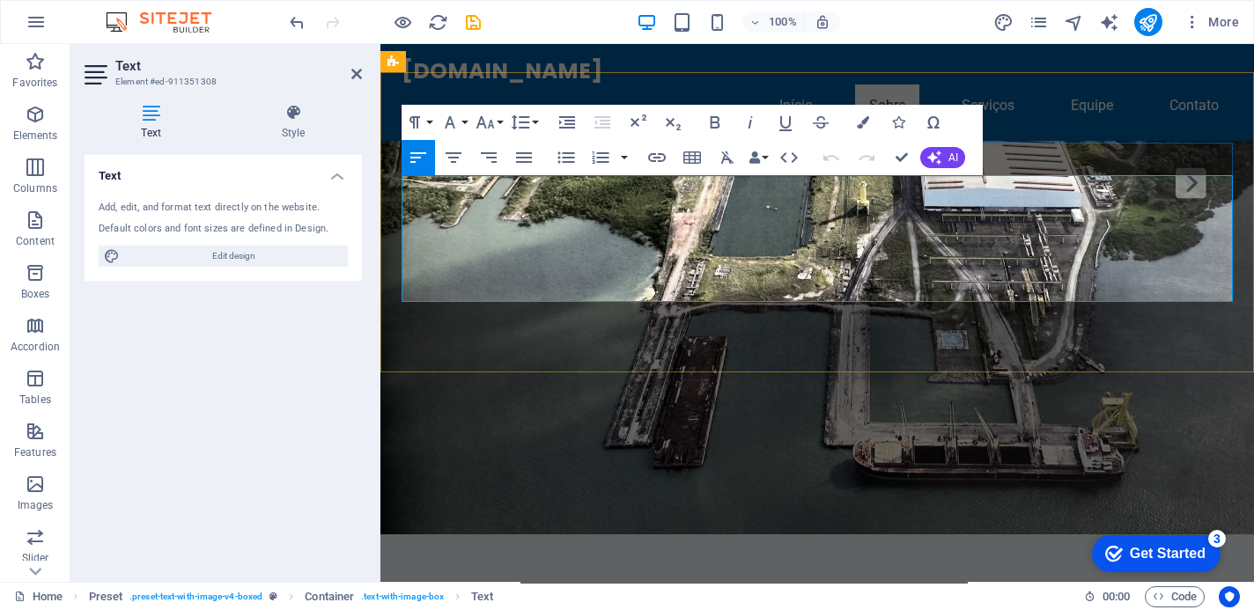
scroll to position [7973, 0]
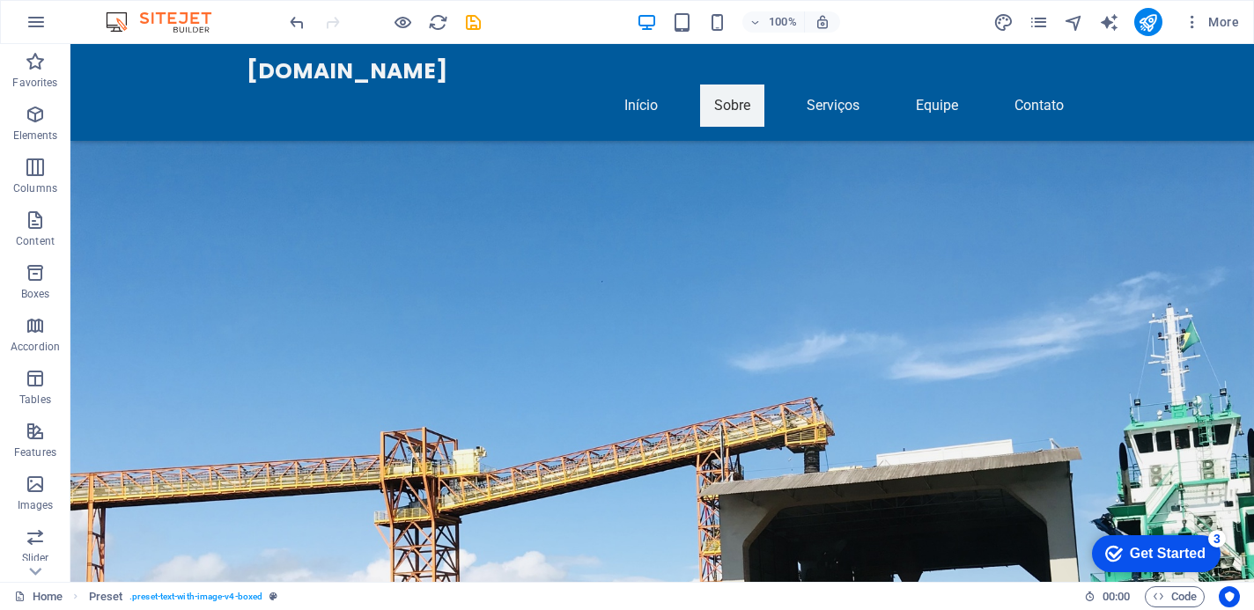
scroll to position [8728, 0]
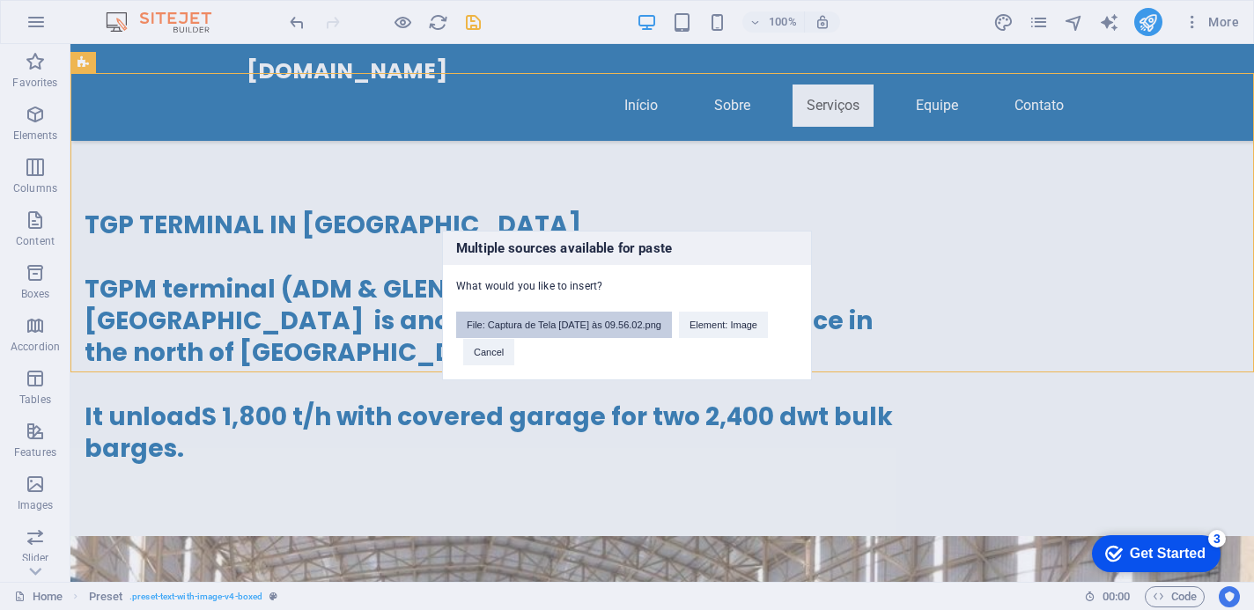
click at [527, 324] on button "File: Captura de Tela [DATE] às 09.56.02.png" at bounding box center [564, 325] width 216 height 26
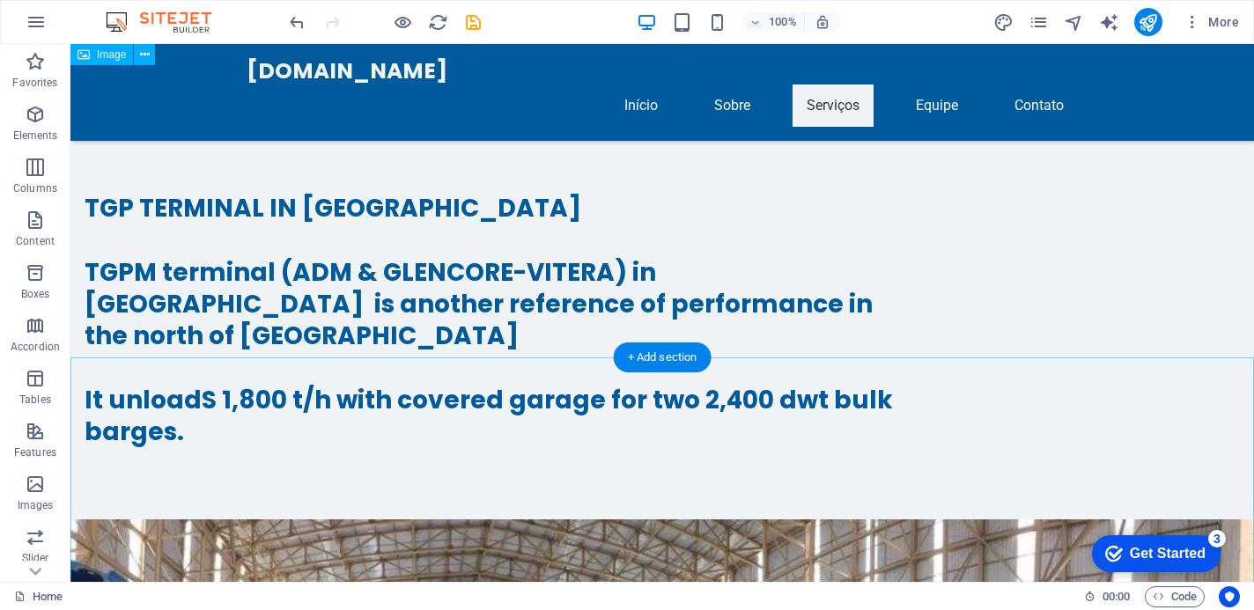
scroll to position [8744, 0]
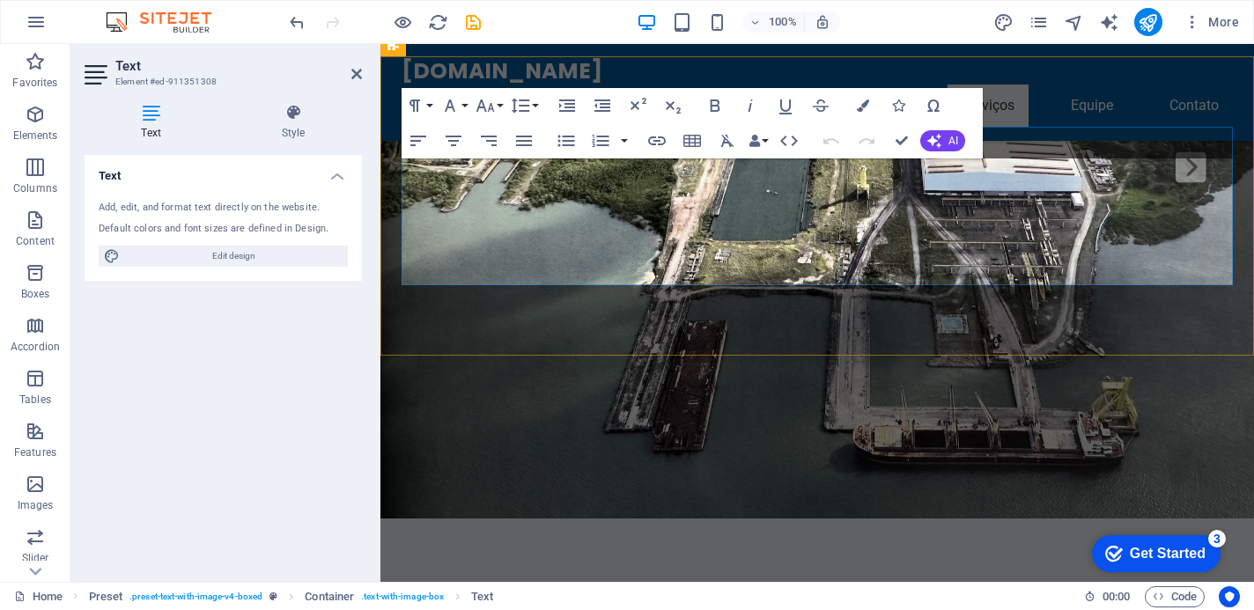
scroll to position [7989, 0]
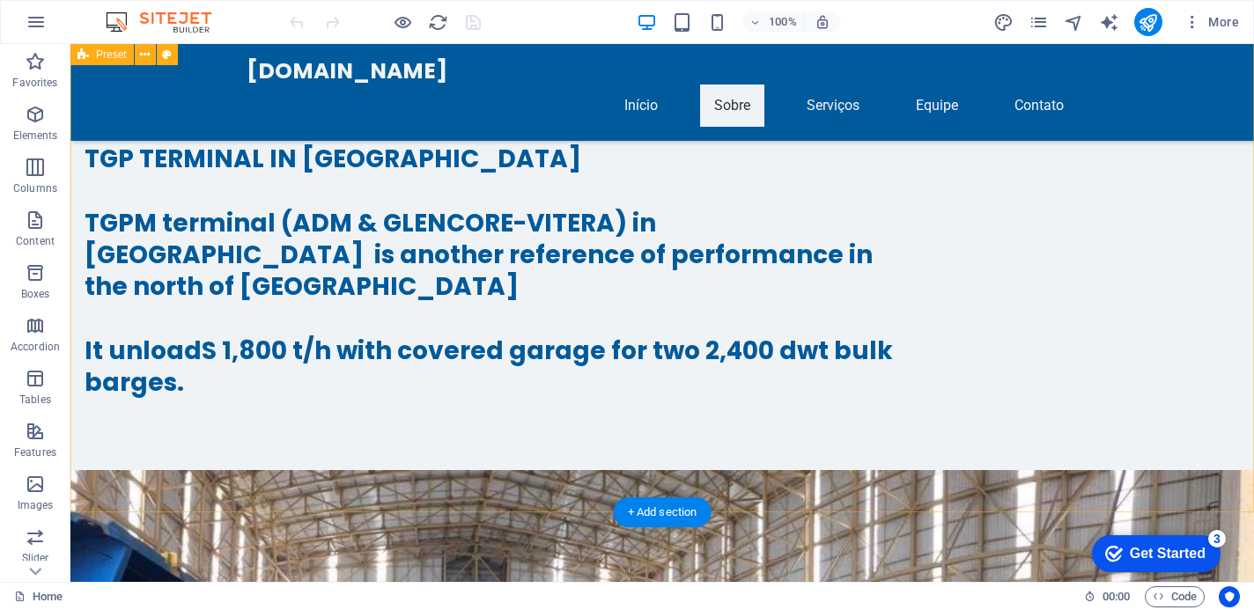
scroll to position [8802, 0]
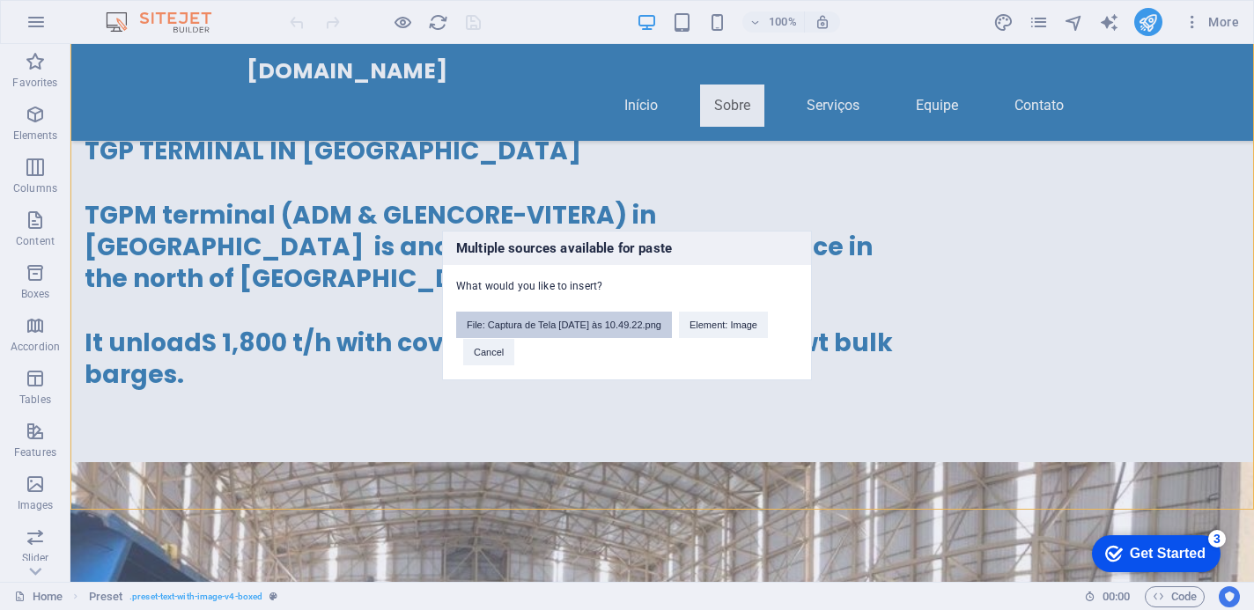
click at [615, 320] on button "File: Captura de Tela [DATE] às 10.49.22.png" at bounding box center [564, 325] width 216 height 26
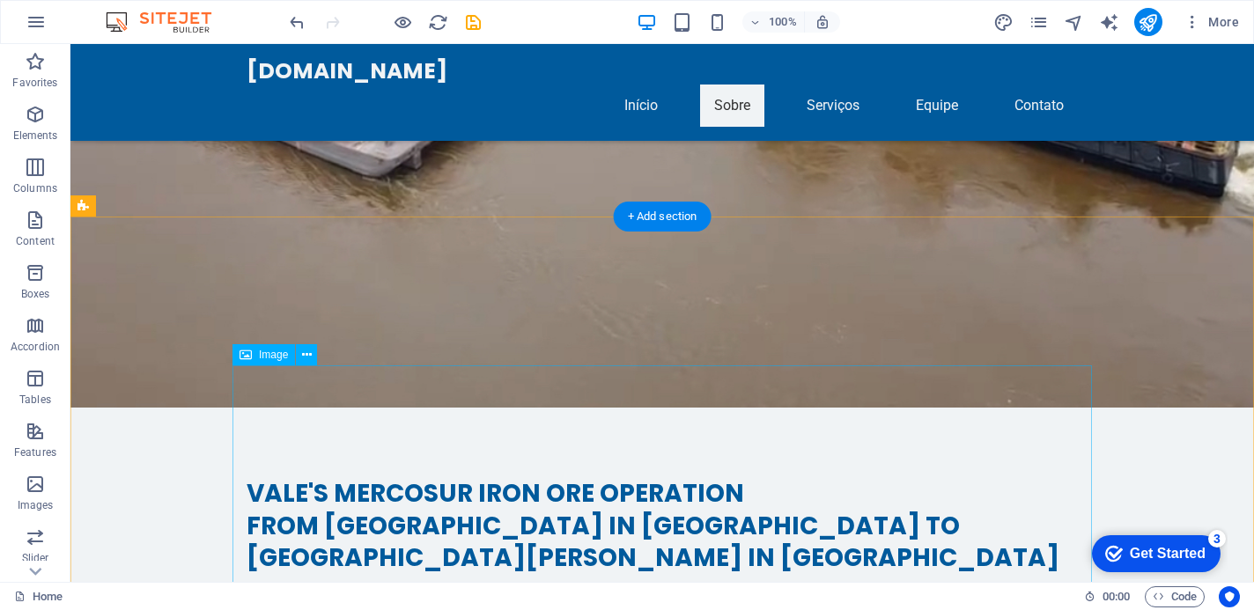
scroll to position [3276, 0]
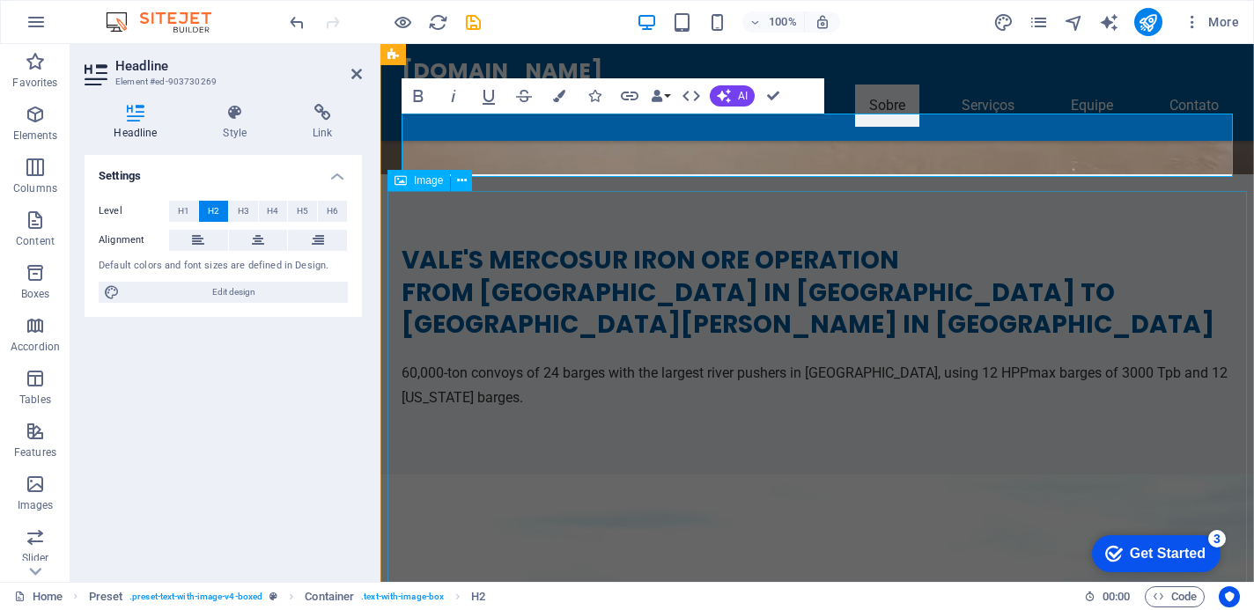
scroll to position [3047, 0]
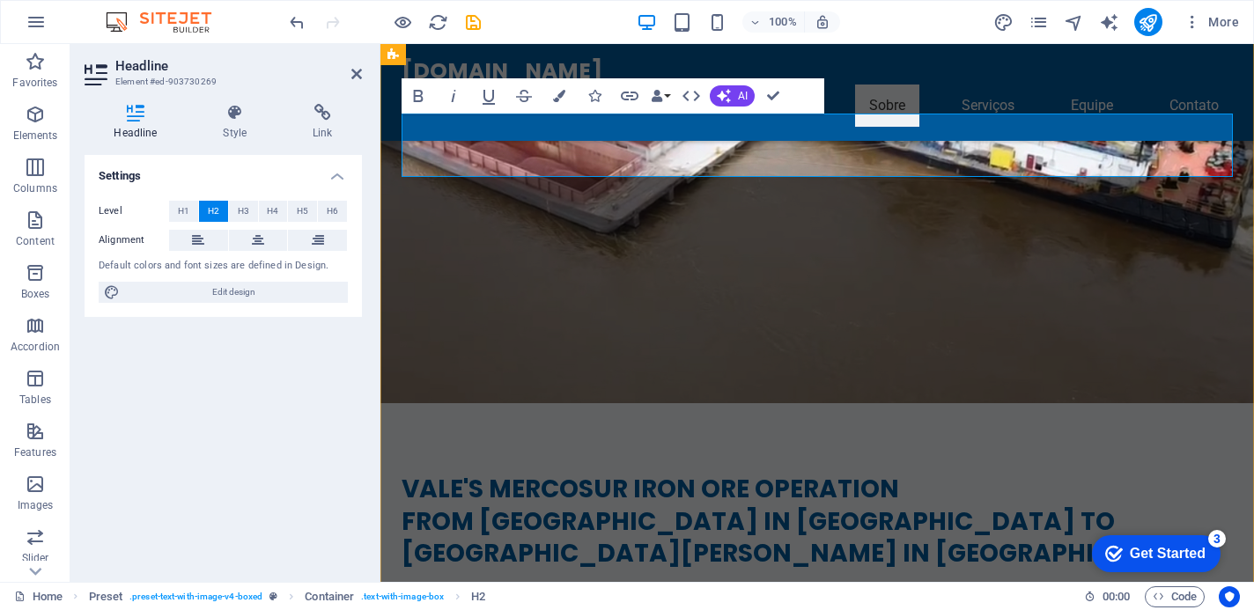
drag, startPoint x: 842, startPoint y: 157, endPoint x: 402, endPoint y: 166, distance: 440.3
copy h2 "25 Barge Convoy With 50,000 dwt"
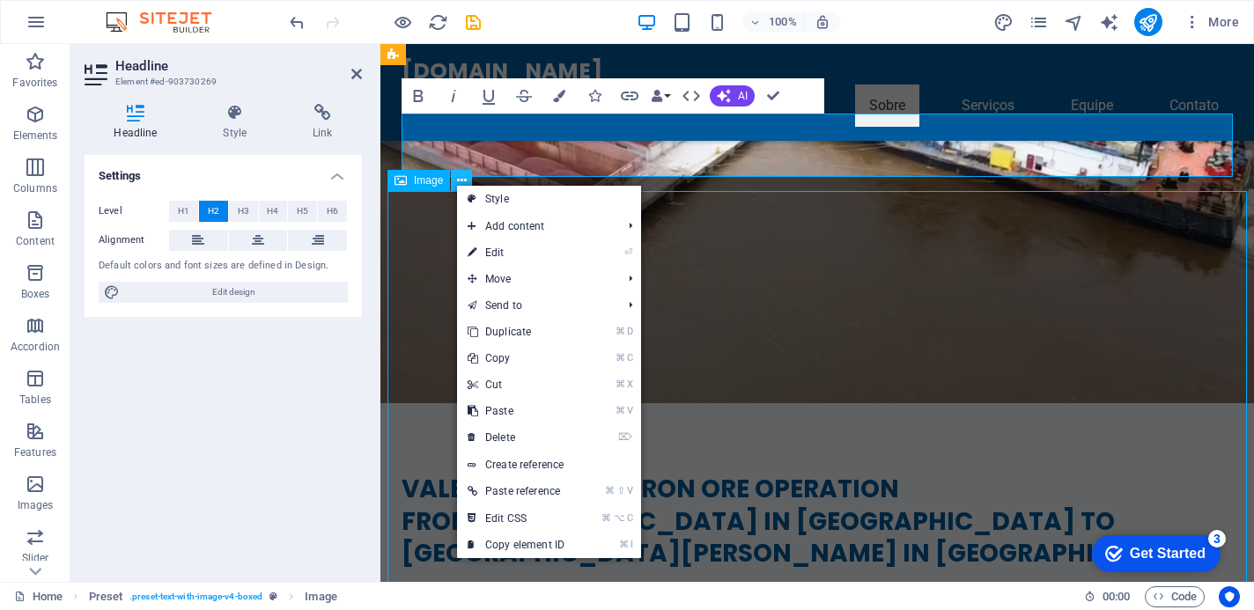
scroll to position [3446, 0]
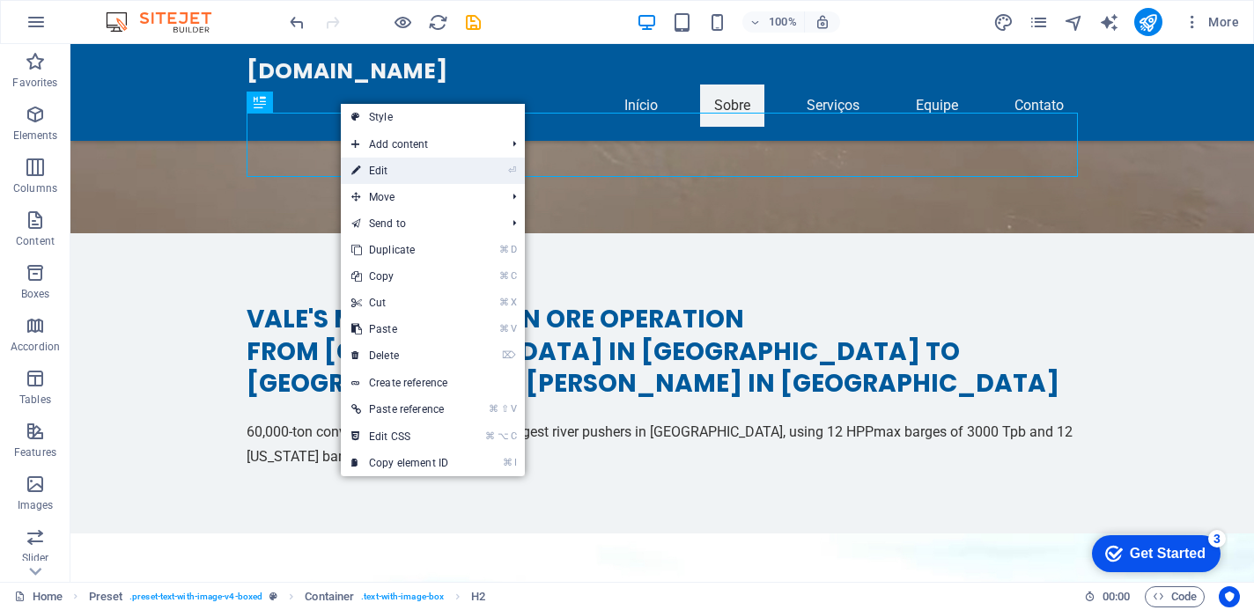
click at [391, 169] on link "⏎ Edit" at bounding box center [400, 171] width 118 height 26
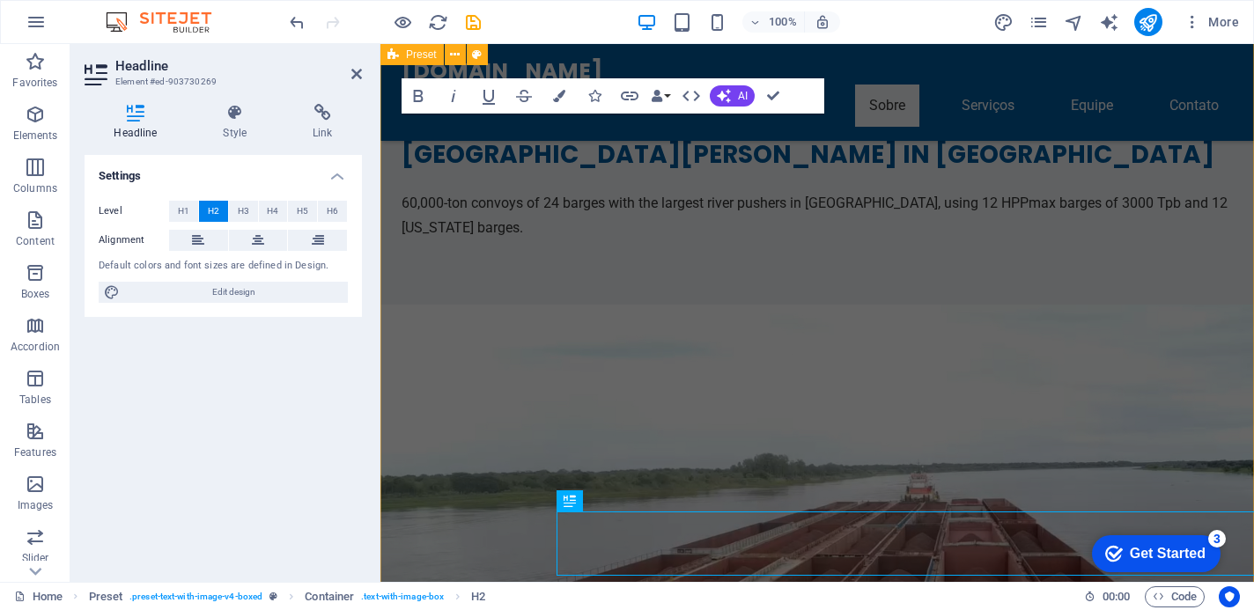
scroll to position [3047, 0]
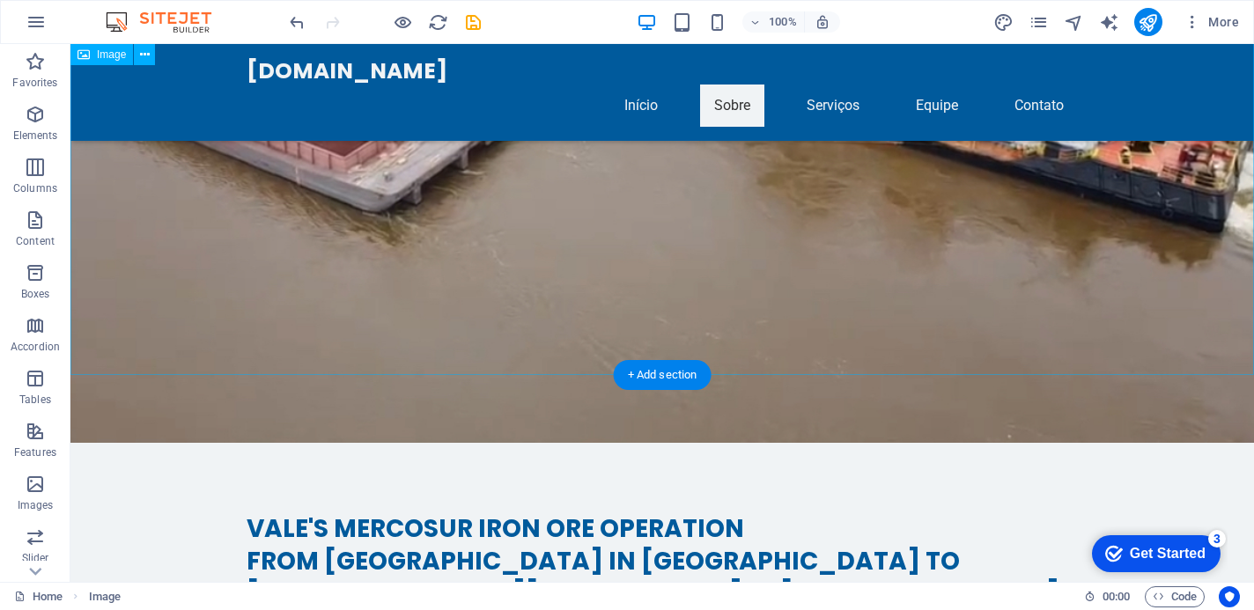
scroll to position [3245, 0]
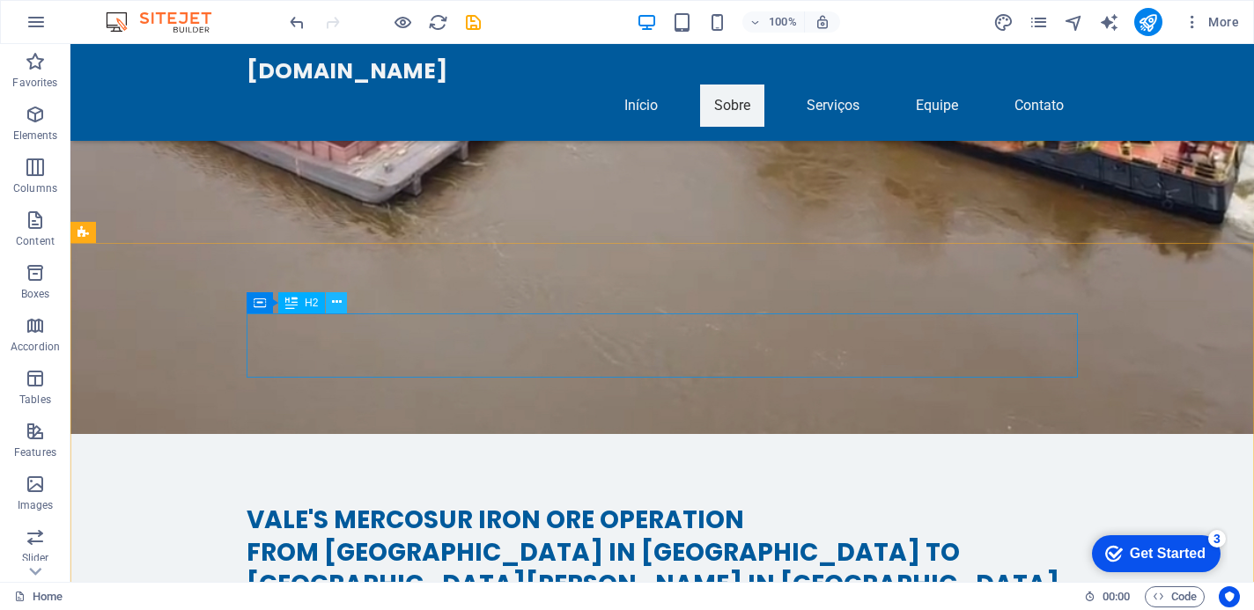
click at [342, 303] on button at bounding box center [336, 302] width 21 height 21
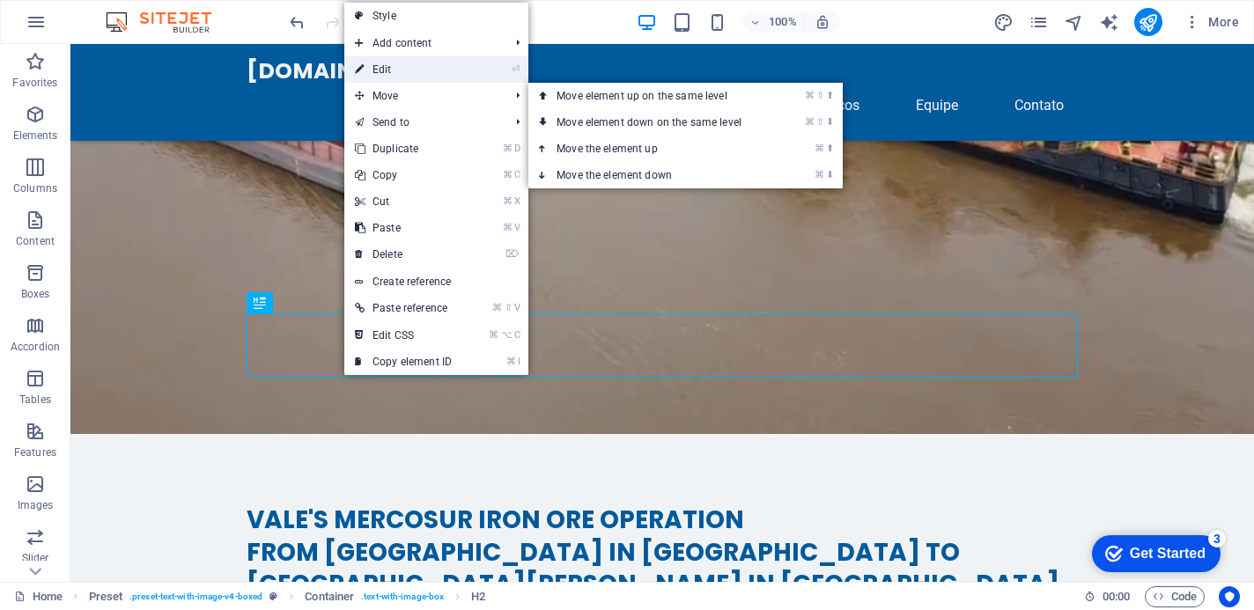
click at [399, 70] on link "⏎ Edit" at bounding box center [403, 69] width 118 height 26
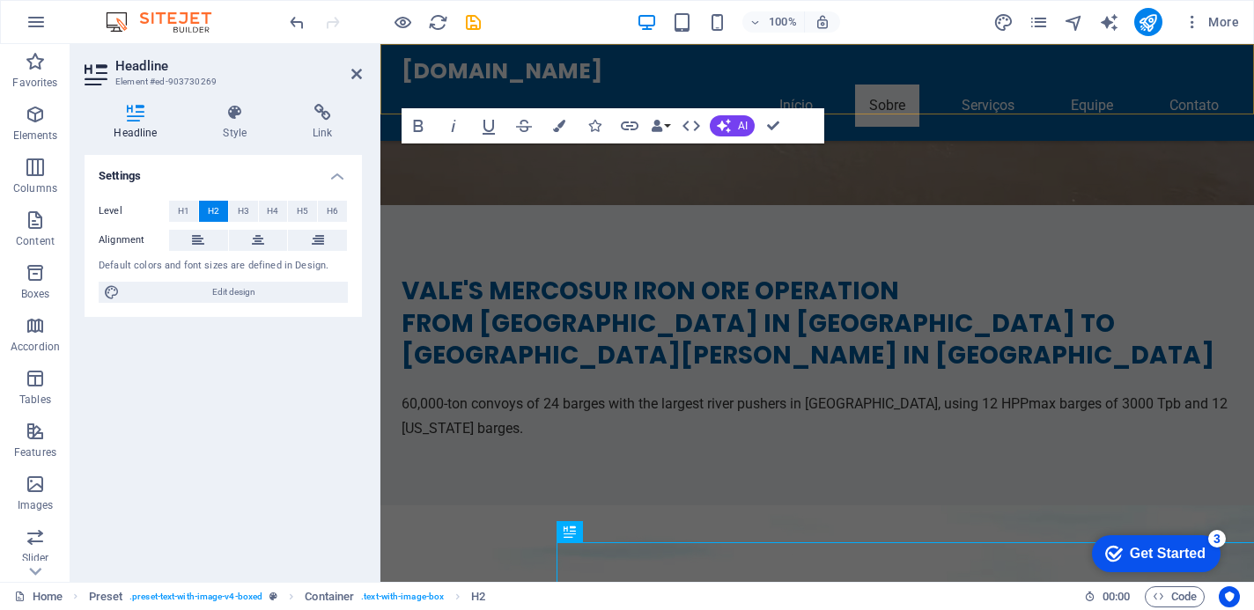
scroll to position [3016, 0]
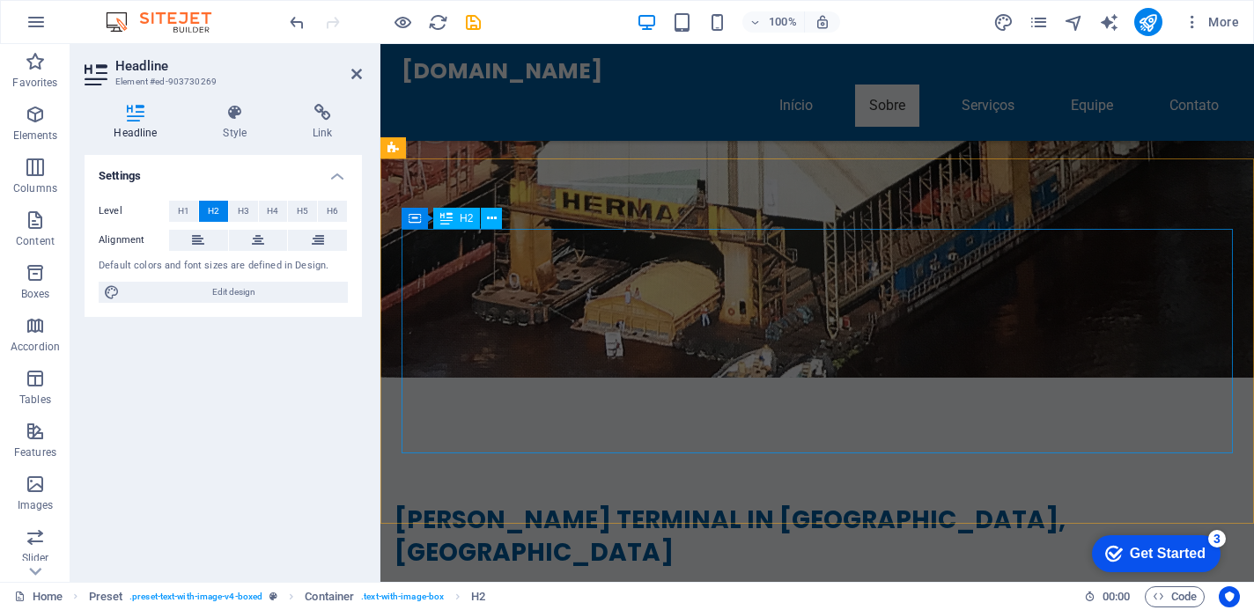
scroll to position [6918, 0]
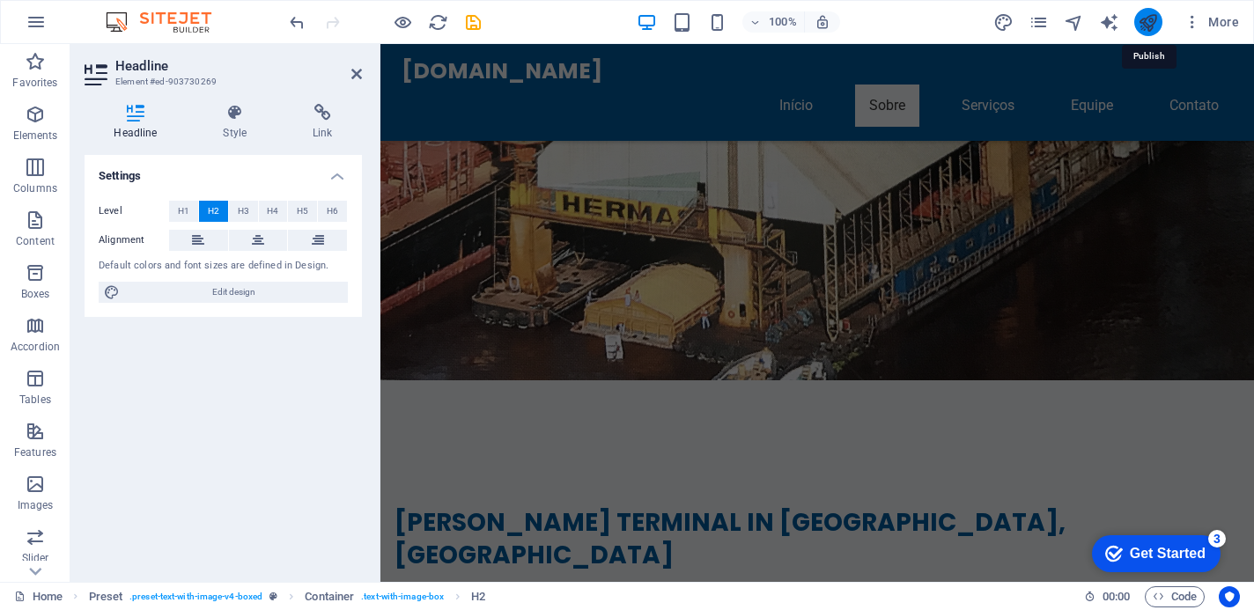
click at [1147, 25] on icon "publish" at bounding box center [1147, 22] width 20 height 20
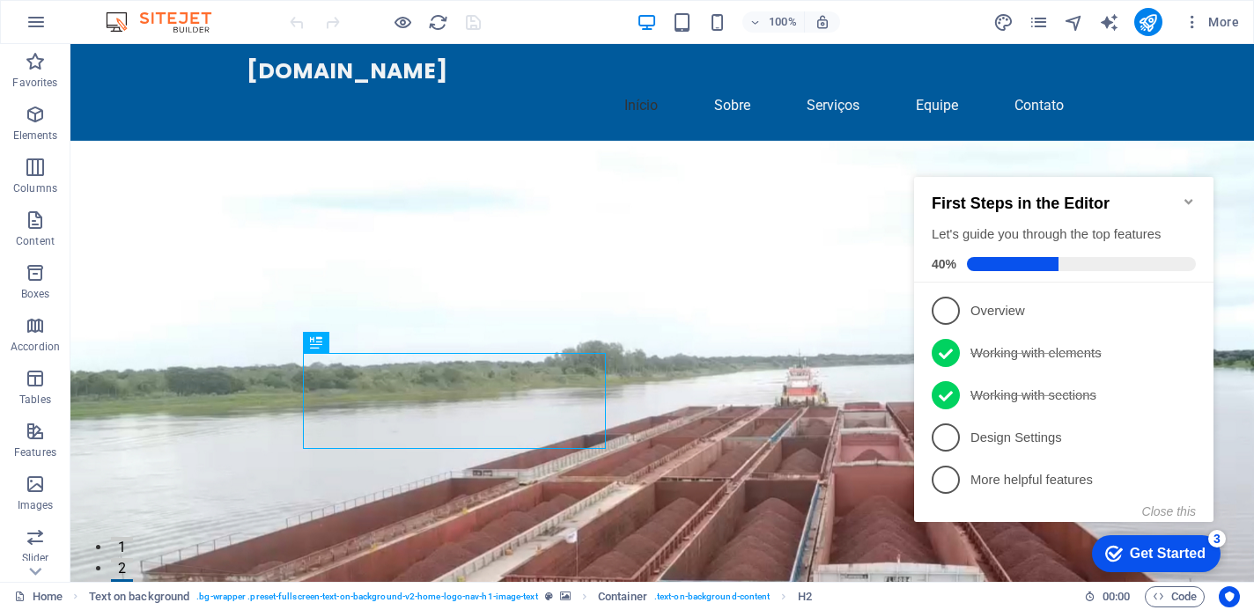
click at [1190, 195] on icon "Minimize checklist" at bounding box center [1188, 202] width 14 height 14
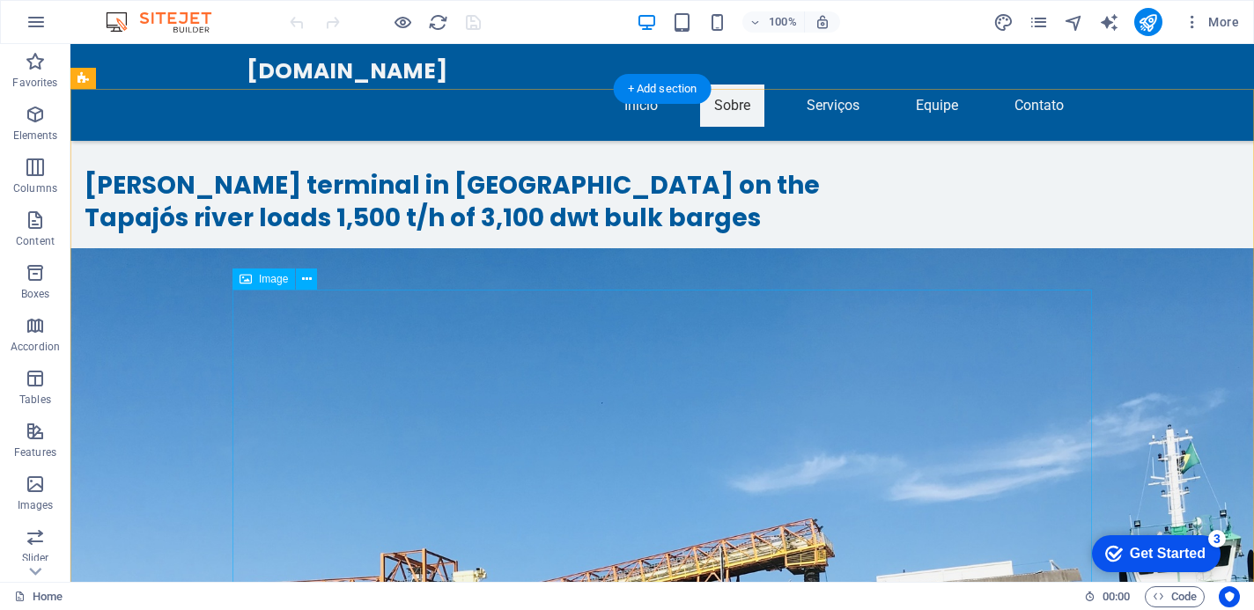
scroll to position [8754, 0]
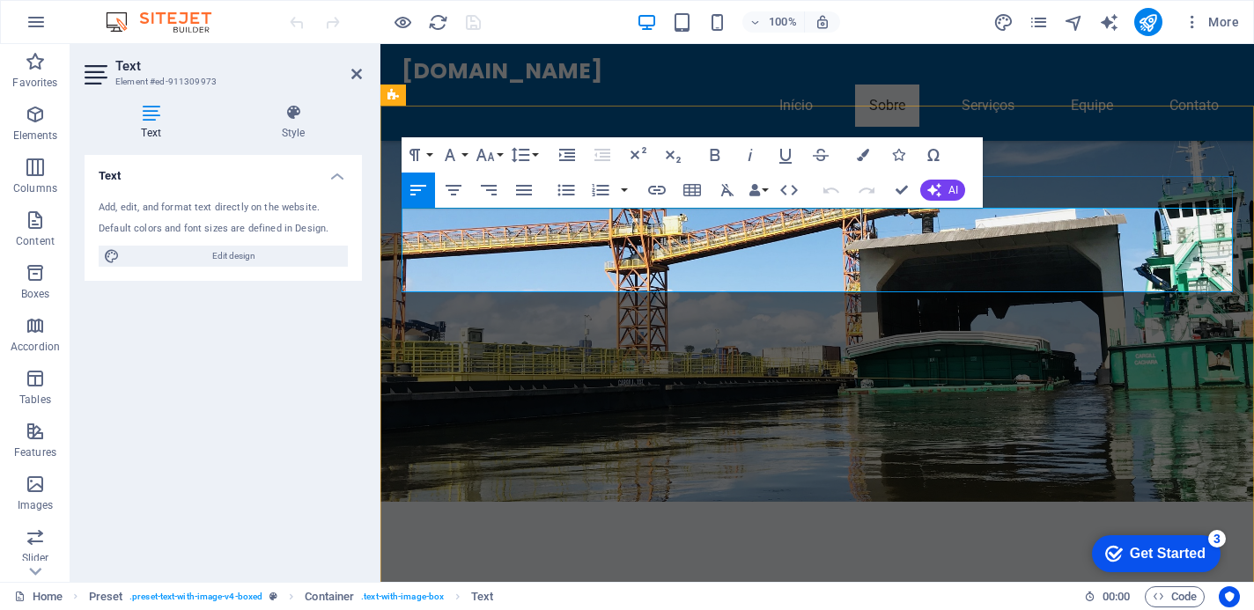
scroll to position [7737, 0]
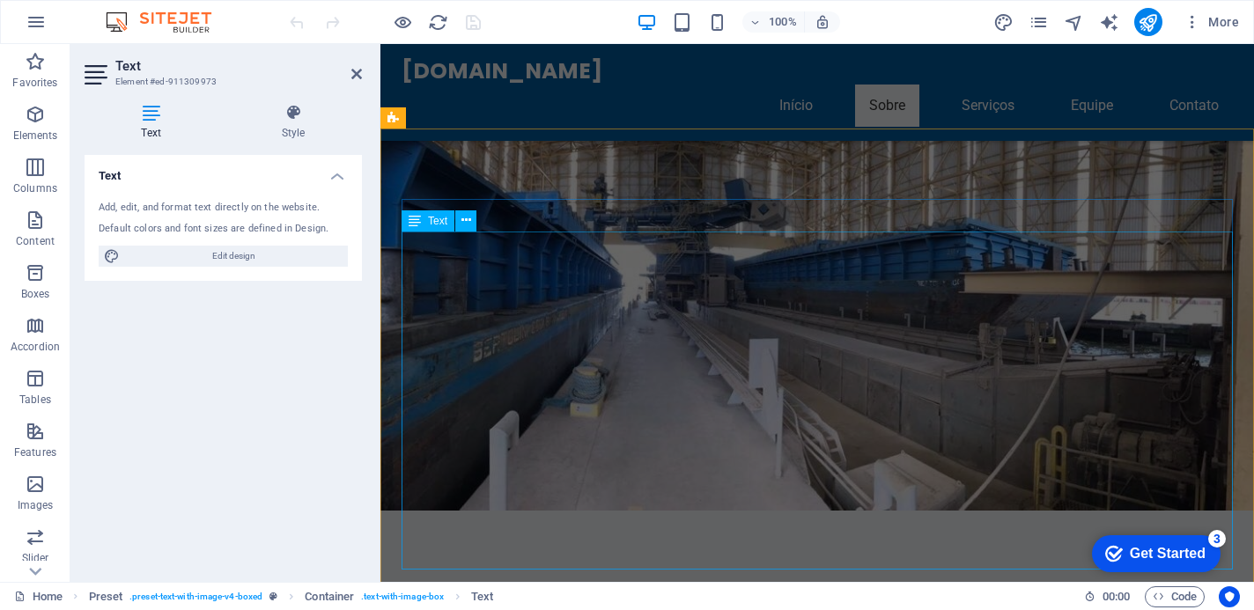
scroll to position [8615, 0]
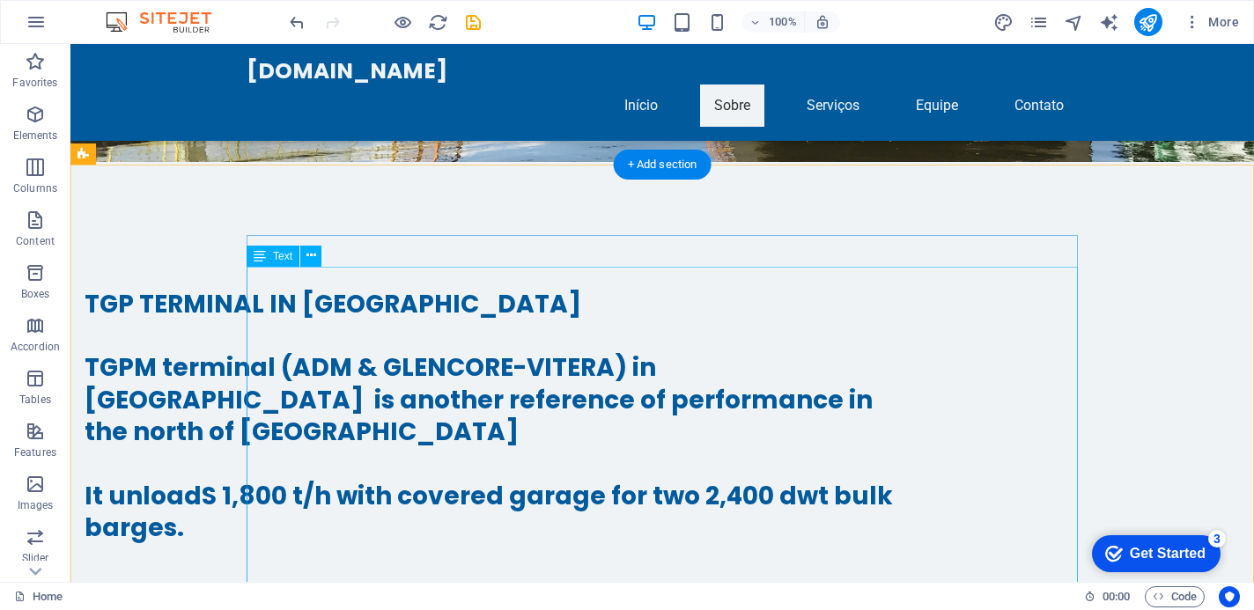
scroll to position [9568, 0]
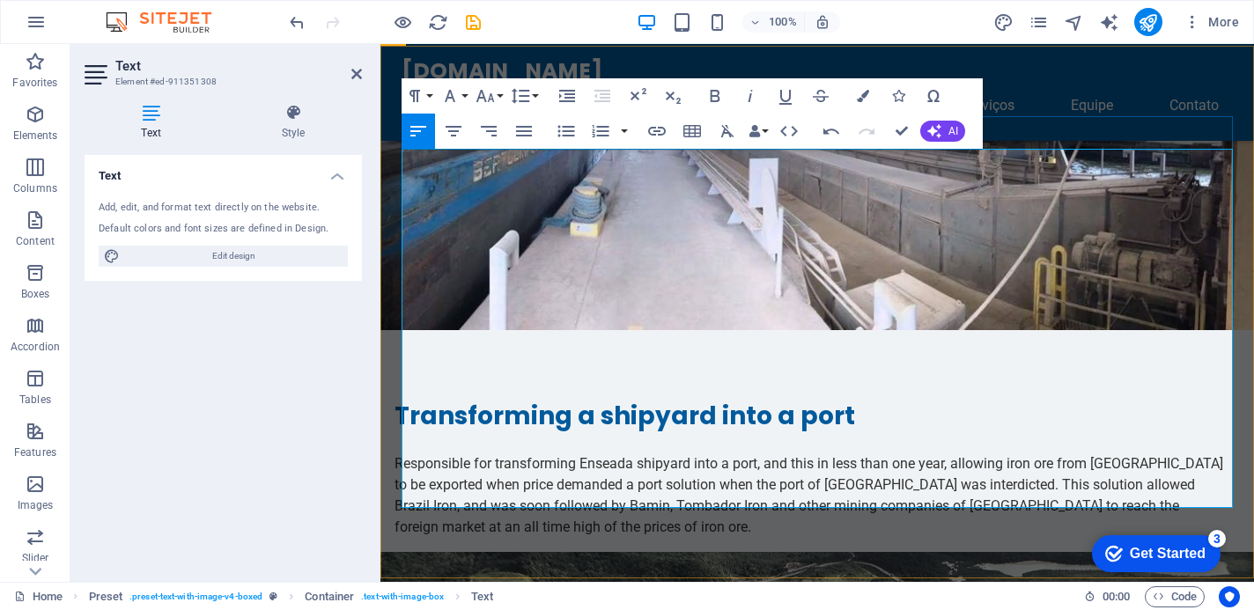
scroll to position [8804, 0]
